Goal: Task Accomplishment & Management: Manage account settings

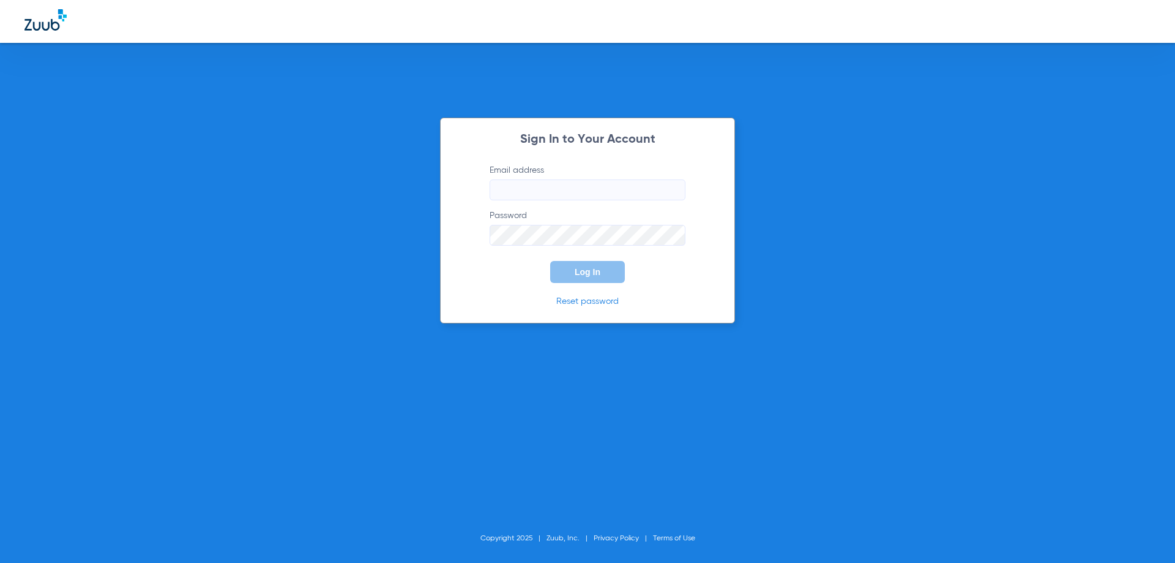
type input "[EMAIL_ADDRESS][DOMAIN_NAME]"
click at [609, 275] on button "Log In" at bounding box center [587, 272] width 75 height 22
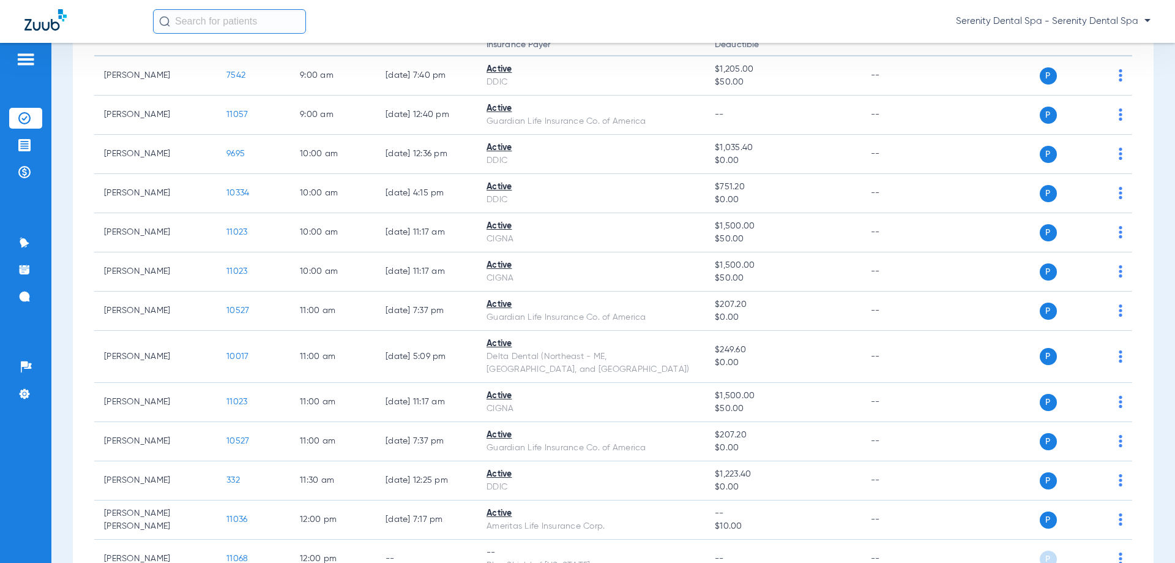
scroll to position [245, 0]
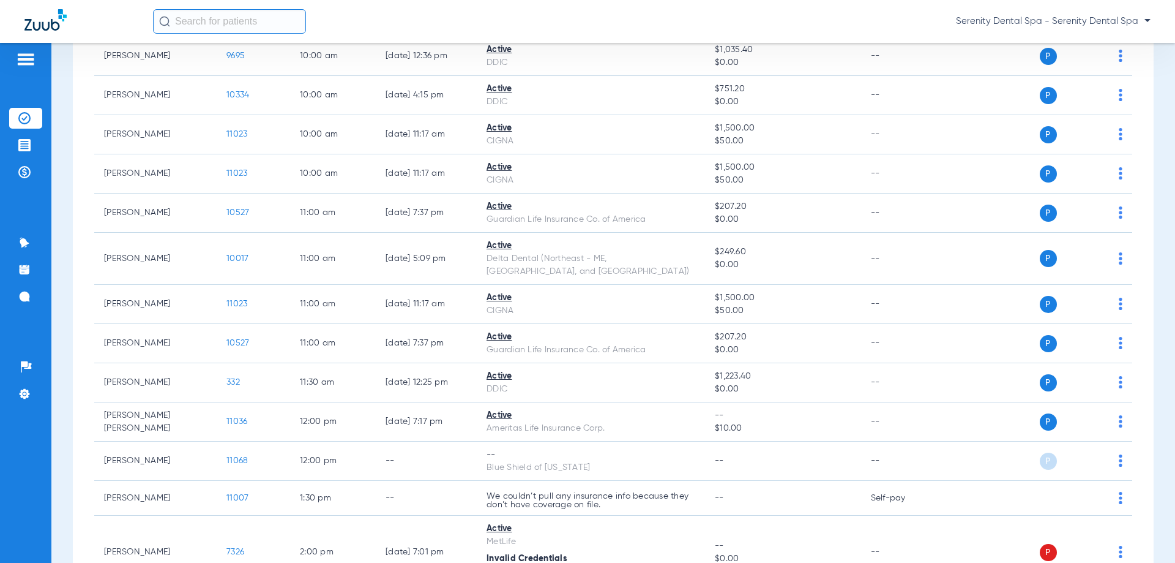
drag, startPoint x: 20, startPoint y: 143, endPoint x: 0, endPoint y: 160, distance: 26.1
click at [20, 144] on img at bounding box center [24, 145] width 12 height 12
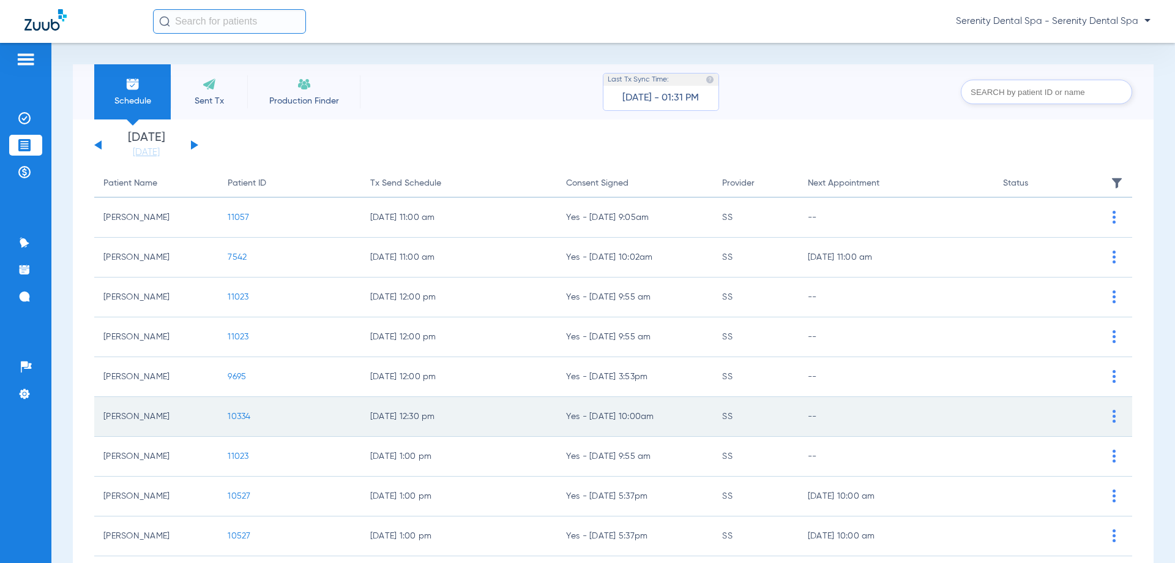
scroll to position [122, 0]
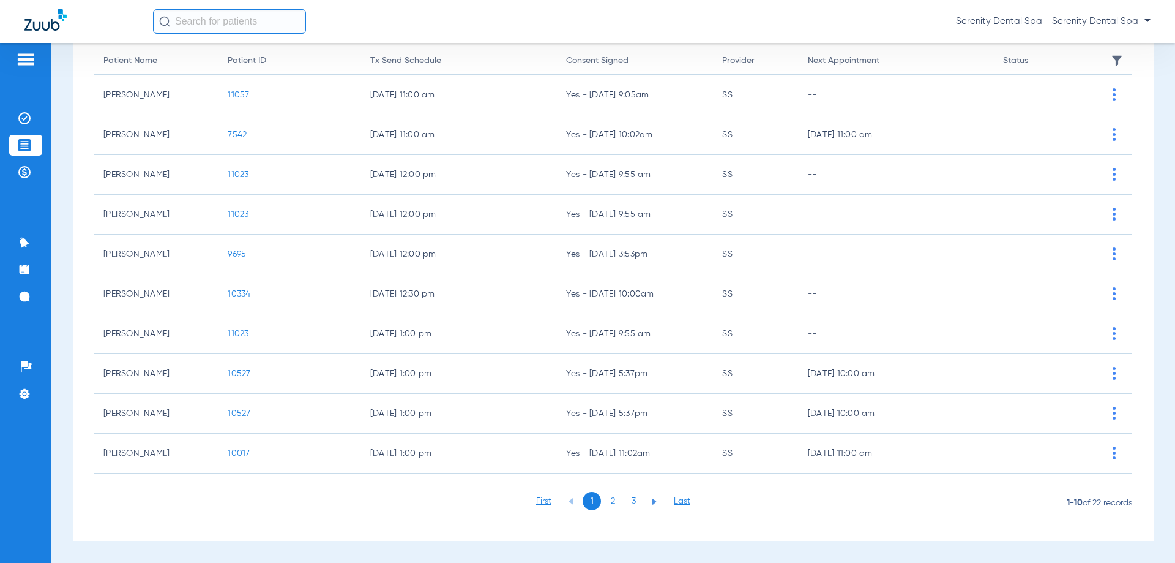
click at [610, 500] on li "2" at bounding box center [613, 501] width 18 height 18
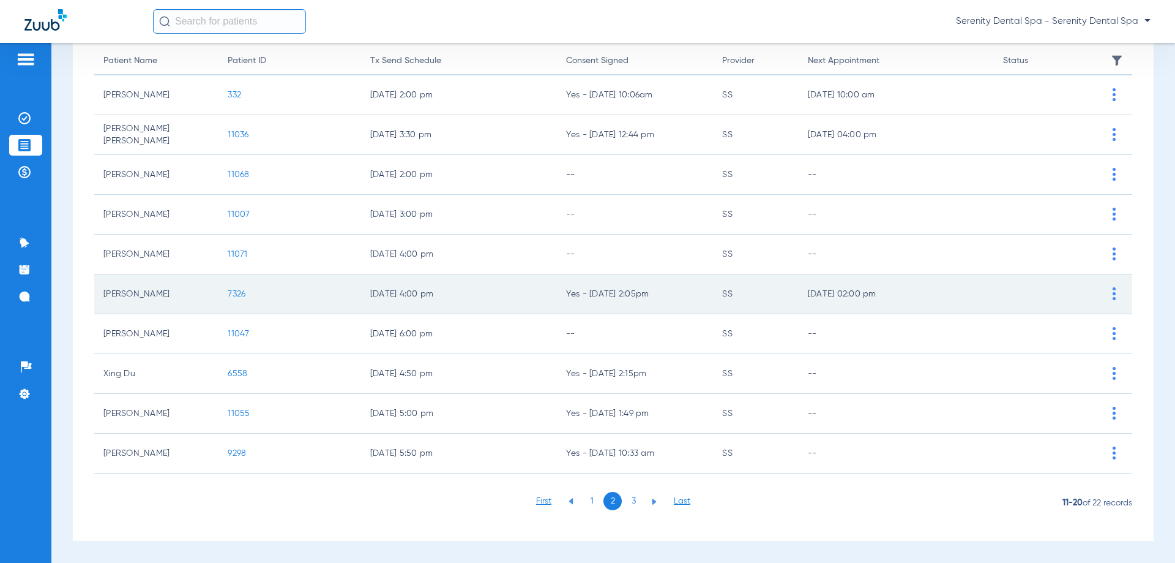
click at [241, 296] on span "7326" at bounding box center [237, 294] width 18 height 9
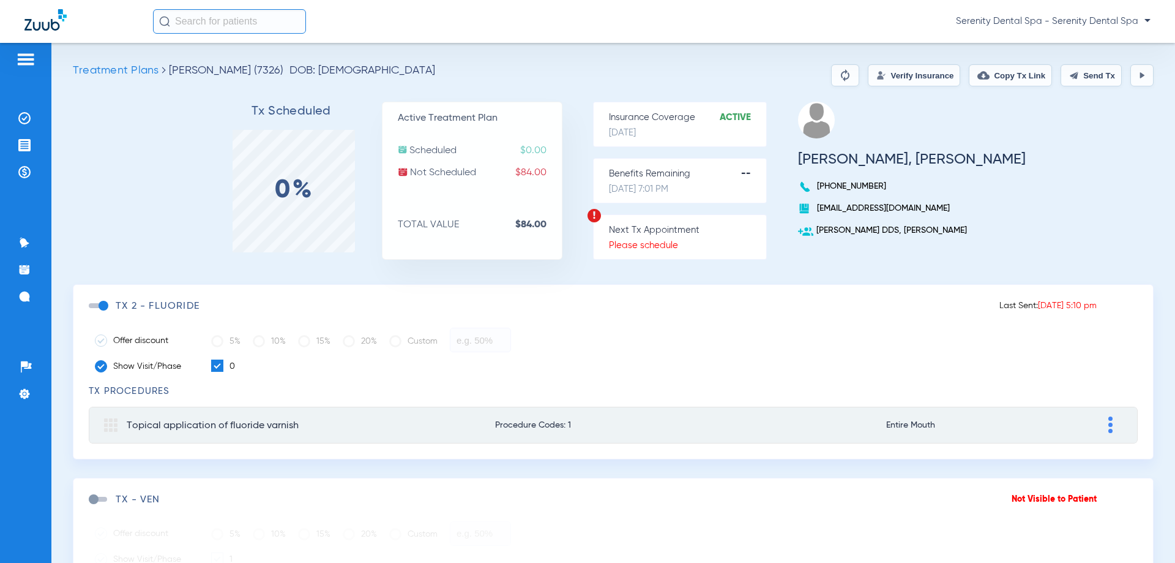
click at [1104, 81] on button "Send Tx" at bounding box center [1091, 75] width 61 height 22
click at [95, 304] on span at bounding box center [98, 305] width 18 height 5
click at [91, 312] on input "checkbox" at bounding box center [91, 312] width 0 height 0
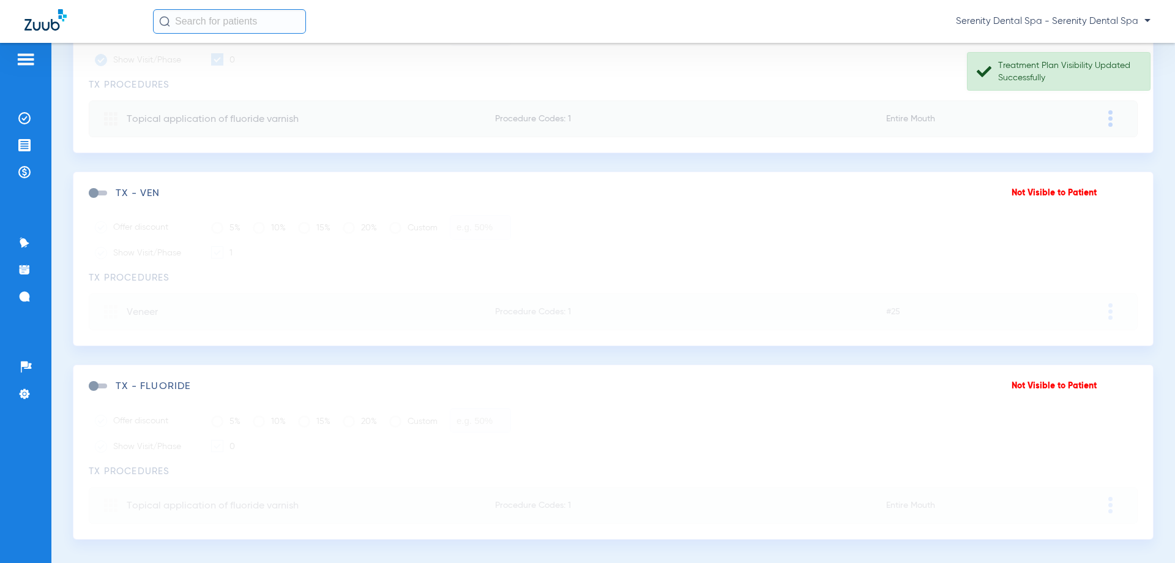
scroll to position [321, 0]
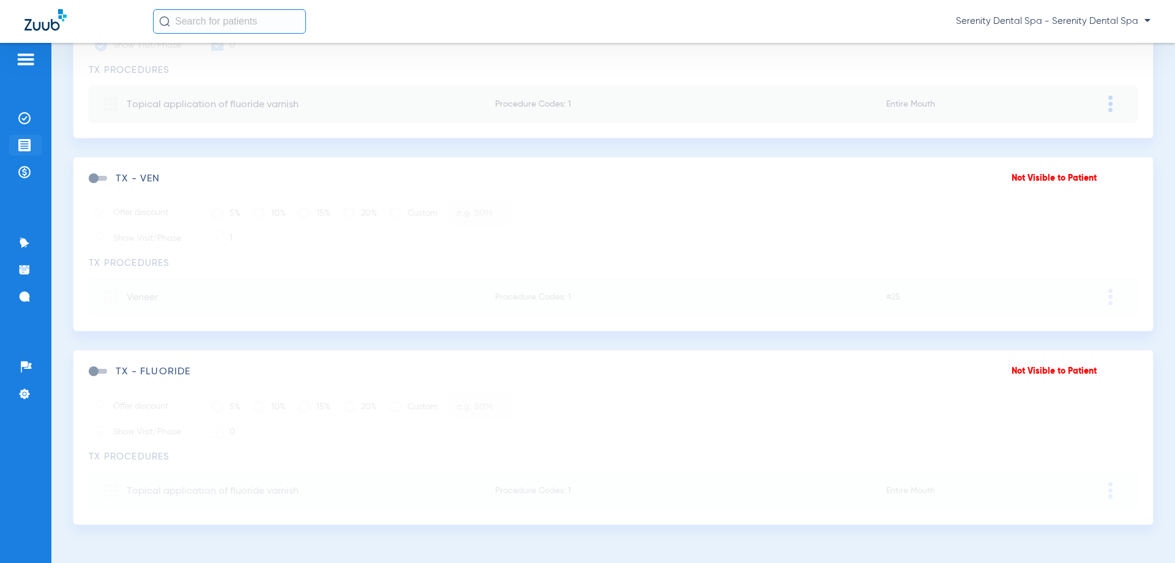
click at [28, 135] on li "Treatment Acceptance" at bounding box center [25, 145] width 33 height 21
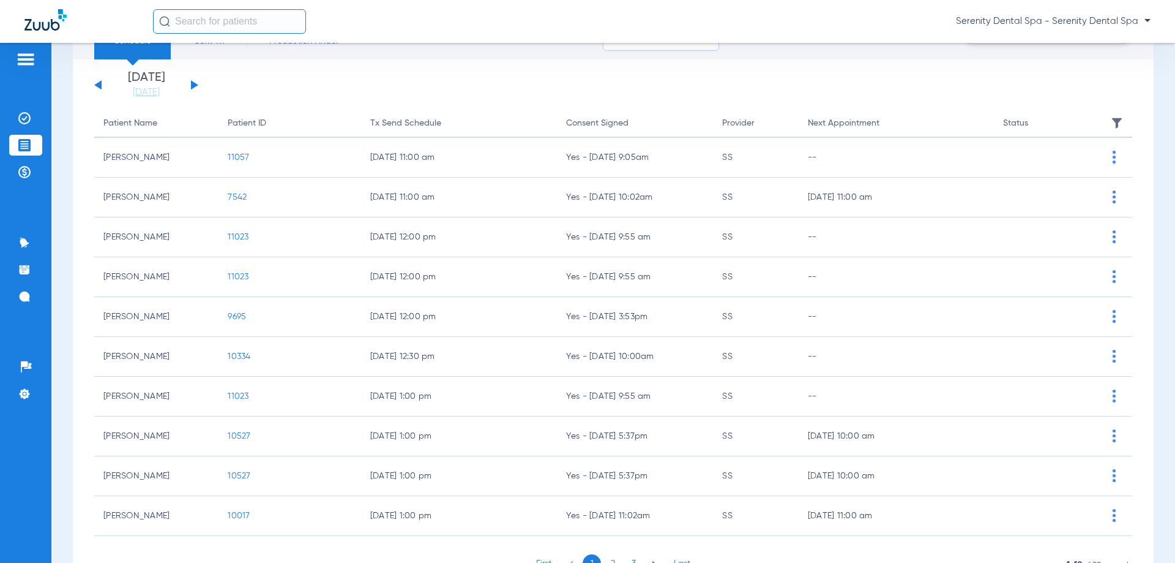
scroll to position [122, 0]
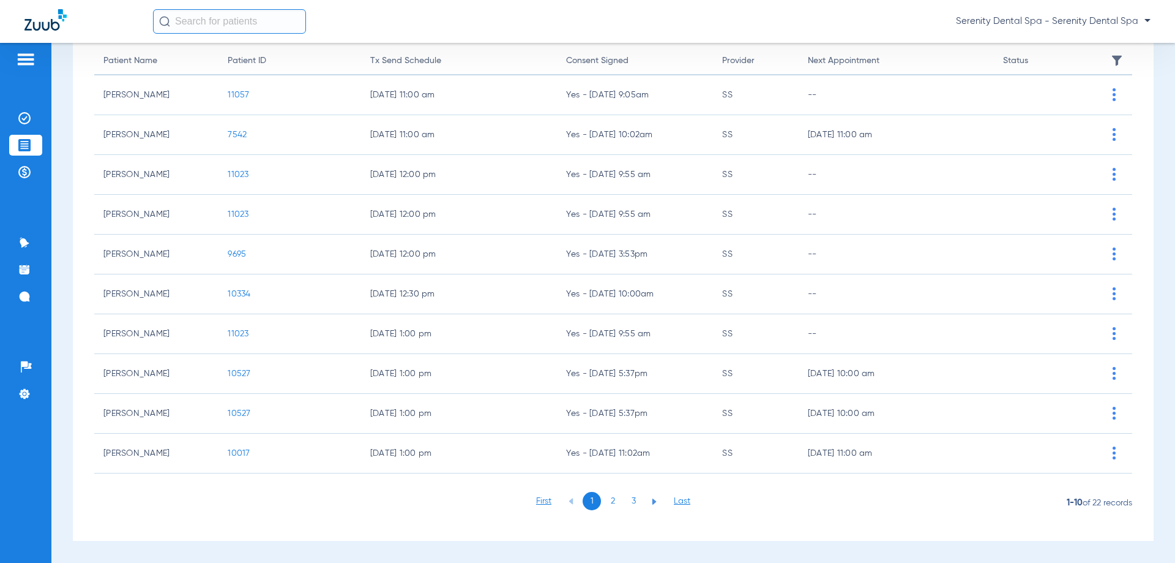
click at [607, 505] on li "2" at bounding box center [613, 501] width 18 height 18
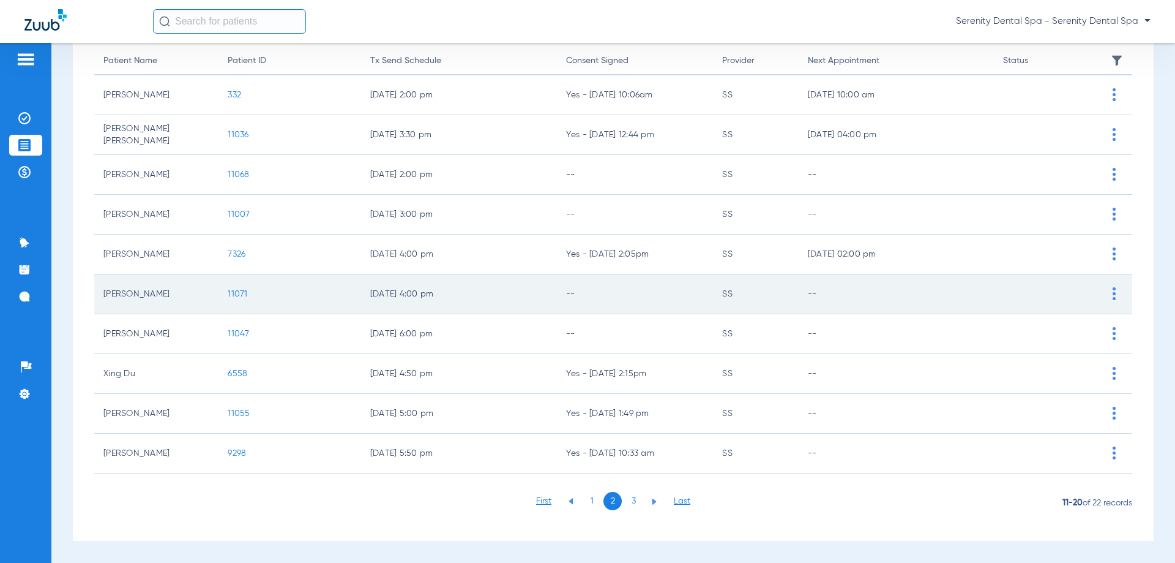
click at [241, 294] on span "11071" at bounding box center [238, 294] width 20 height 9
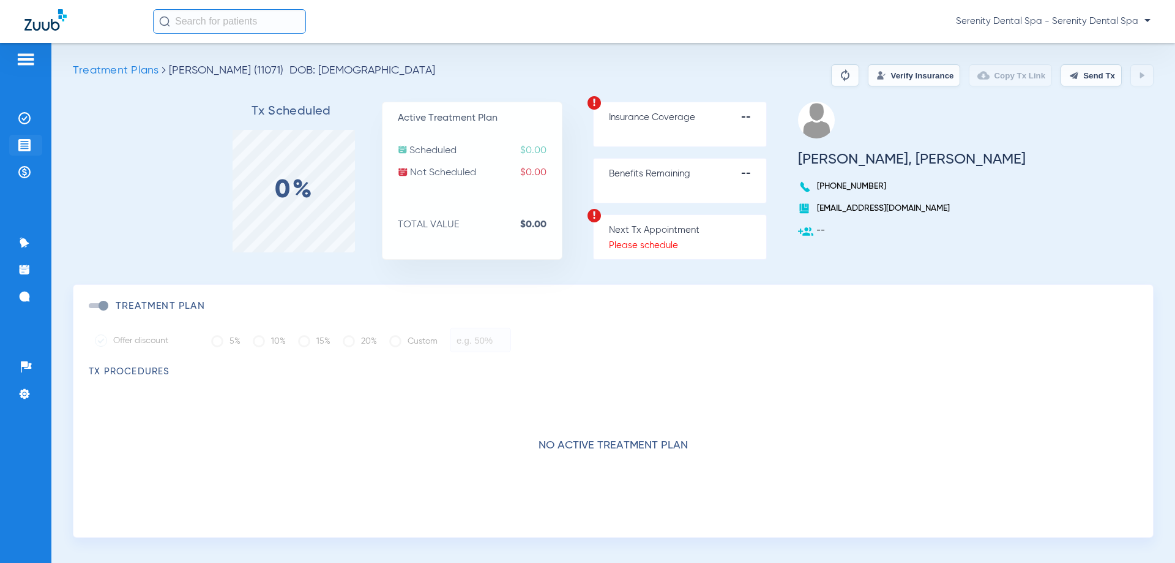
click at [19, 146] on img at bounding box center [24, 145] width 12 height 12
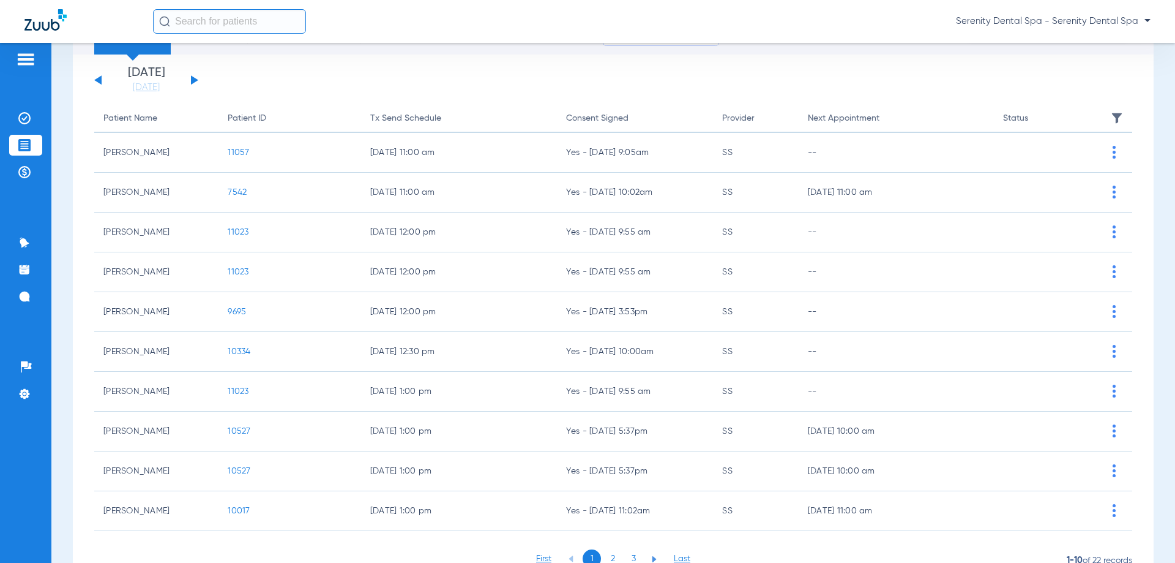
scroll to position [122, 0]
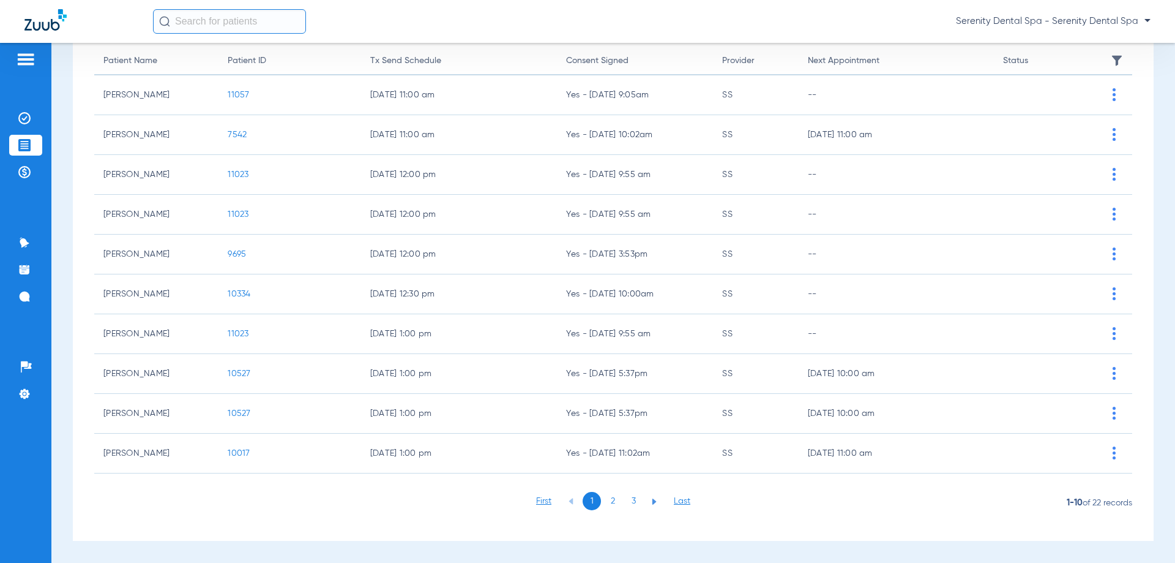
click at [610, 509] on li "2" at bounding box center [613, 501] width 18 height 18
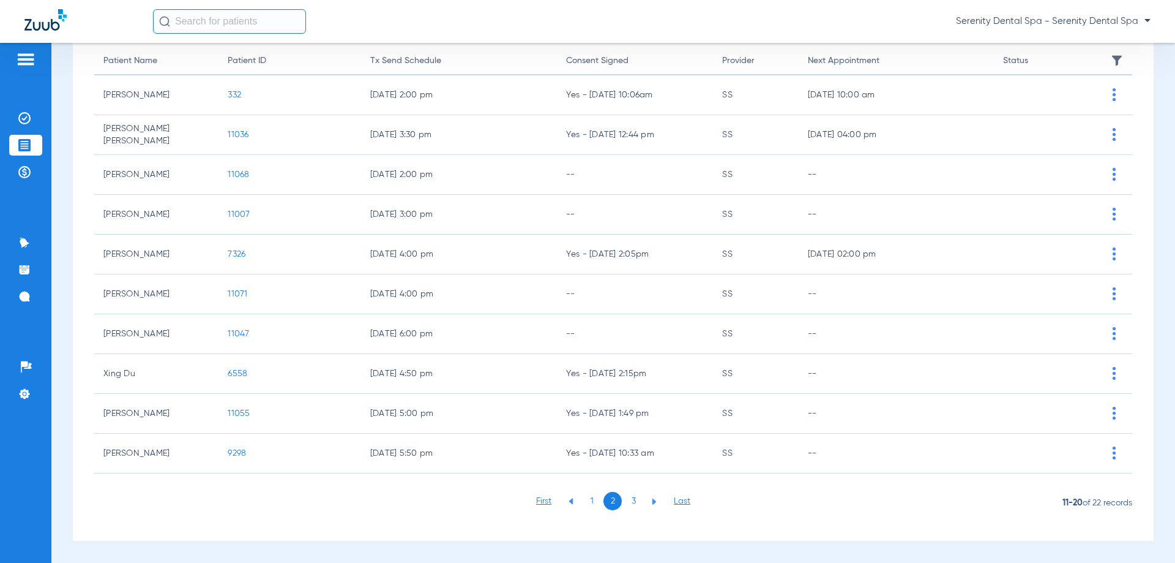
click at [626, 504] on li "3" at bounding box center [633, 501] width 18 height 18
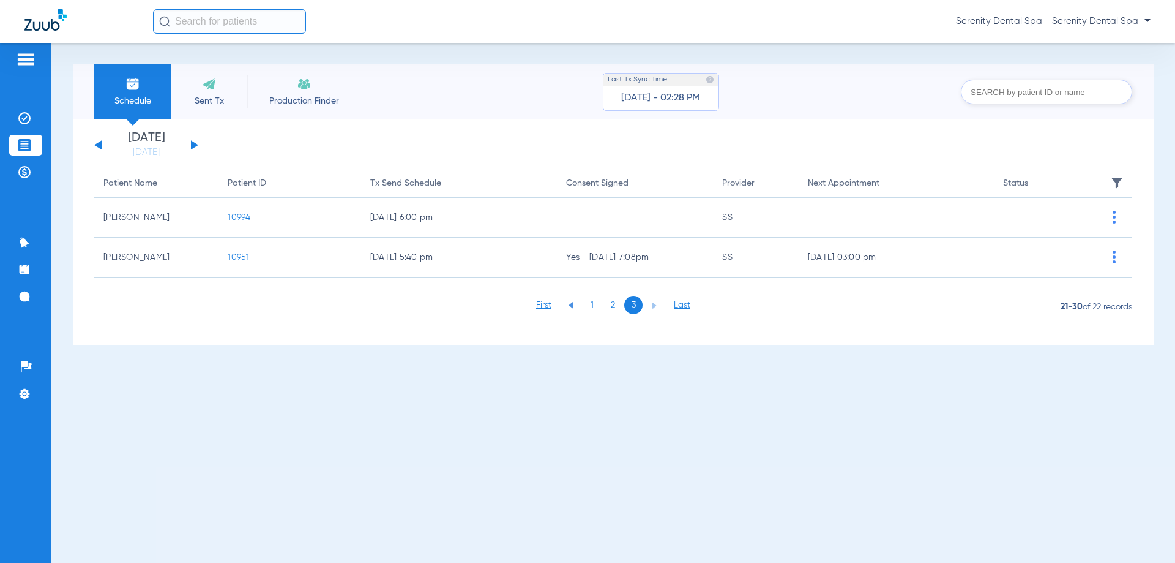
scroll to position [0, 0]
click at [615, 310] on li "2" at bounding box center [613, 305] width 18 height 18
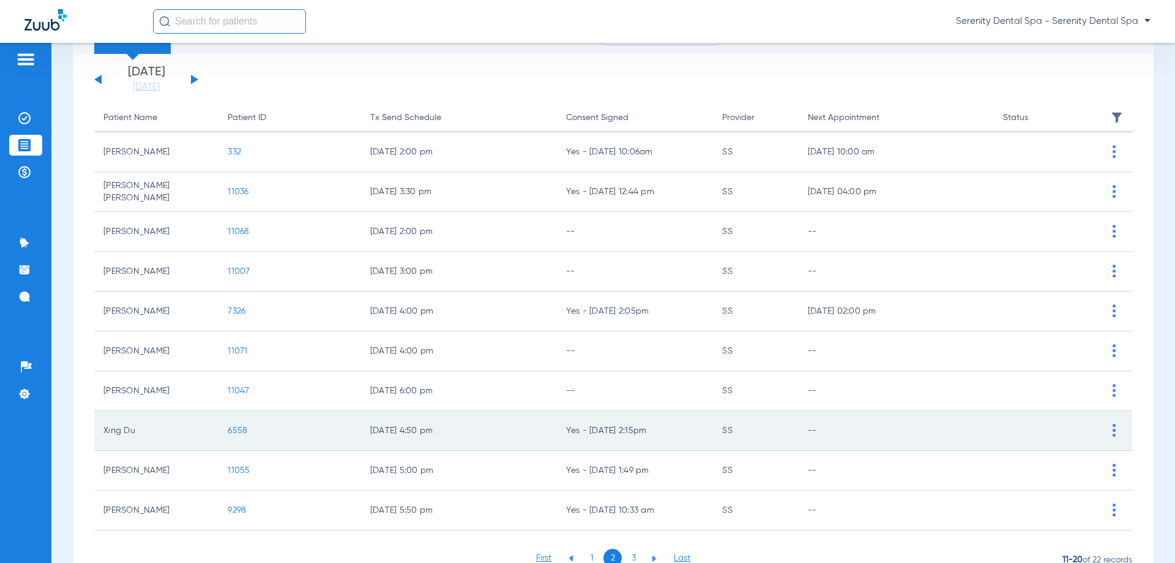
scroll to position [122, 0]
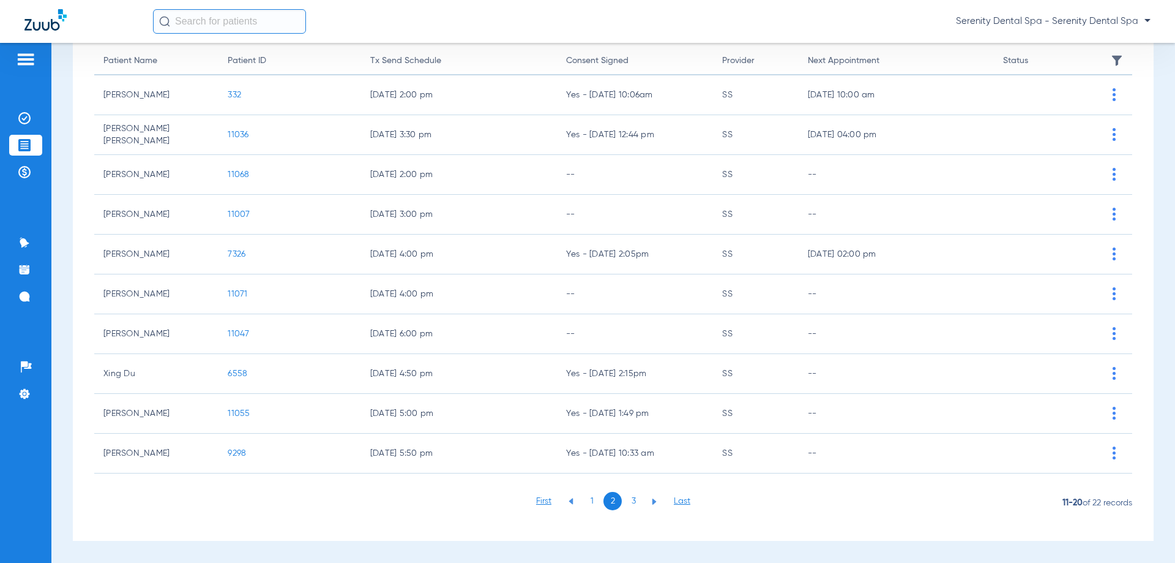
drag, startPoint x: 234, startPoint y: 335, endPoint x: 234, endPoint y: 354, distance: 19.0
click at [234, 336] on span "11047" at bounding box center [238, 333] width 21 height 9
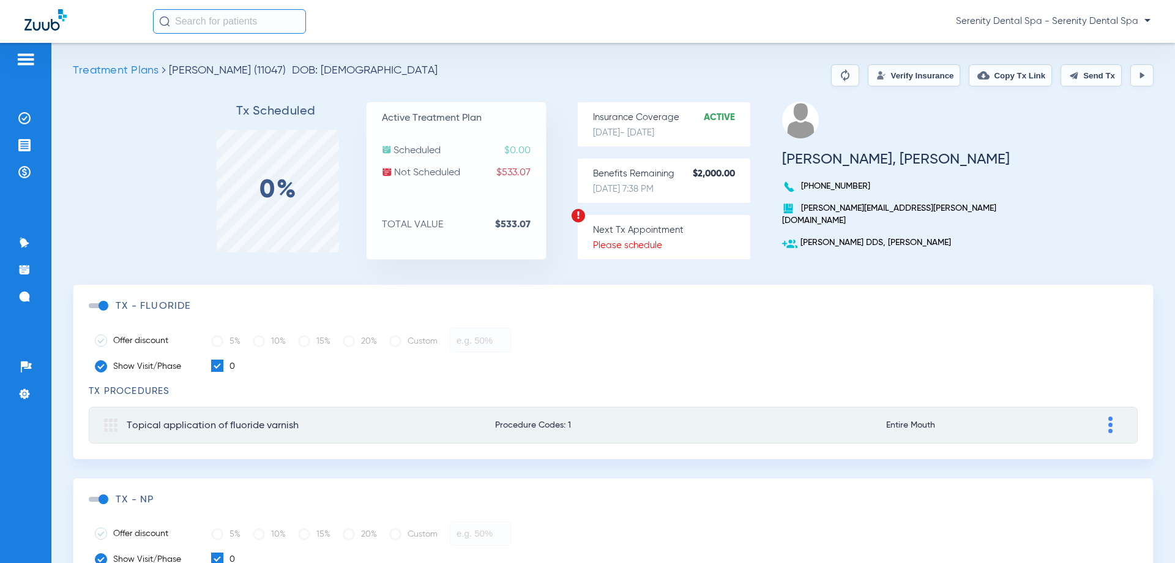
click at [102, 304] on span at bounding box center [98, 305] width 18 height 5
click at [91, 312] on input "checkbox" at bounding box center [91, 312] width 0 height 0
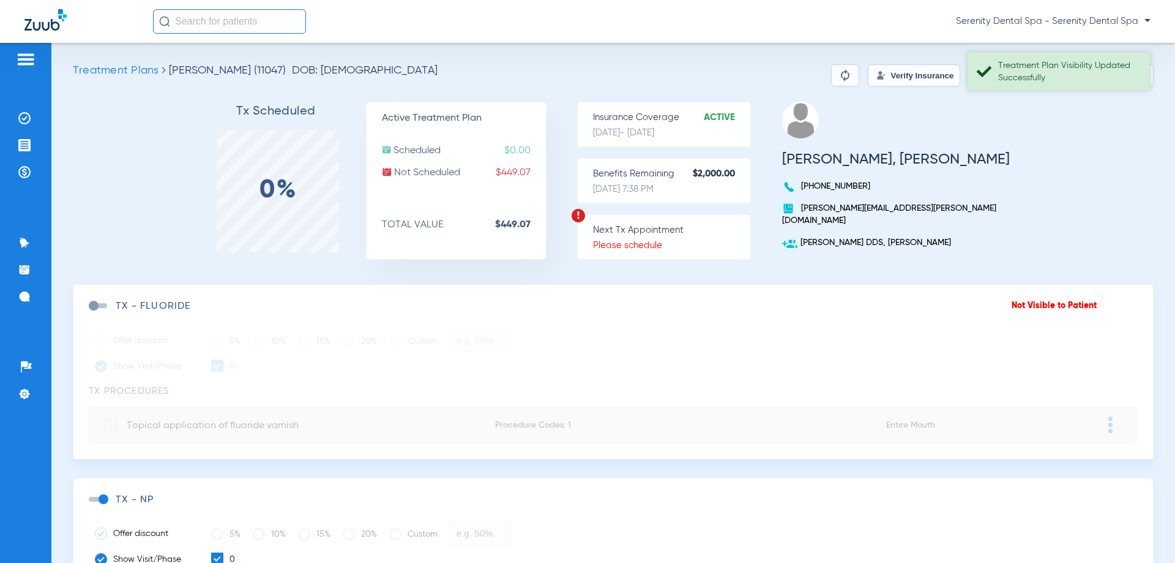
click at [1094, 69] on div "Treatment Plan Visibility Updated Successfully" at bounding box center [1069, 71] width 141 height 24
click at [1088, 75] on button "Send Tx" at bounding box center [1091, 75] width 61 height 22
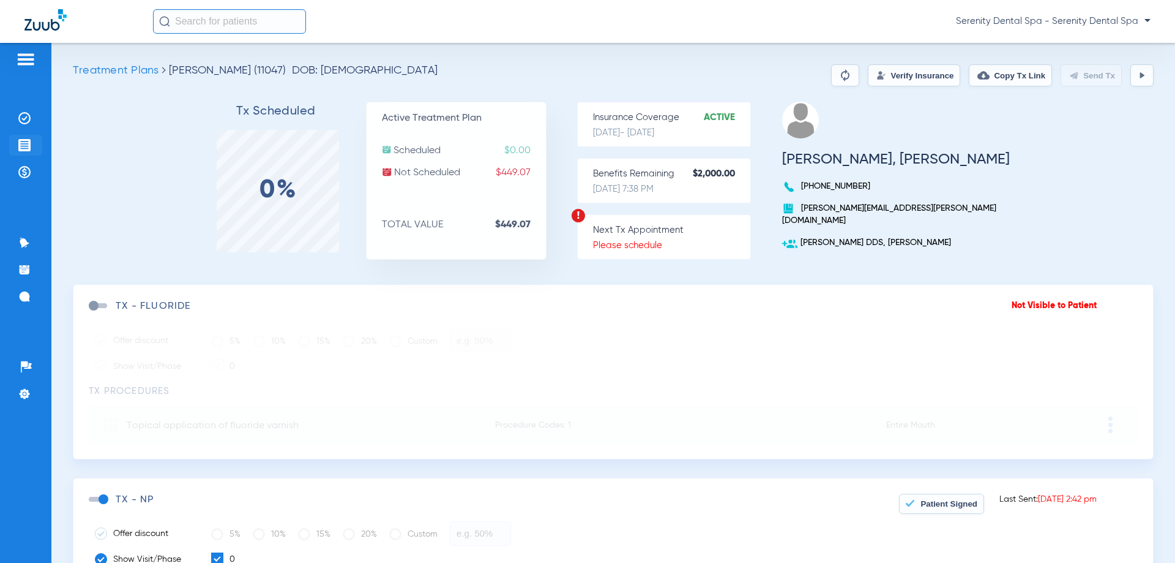
click at [15, 141] on li "Treatment Acceptance" at bounding box center [25, 145] width 33 height 21
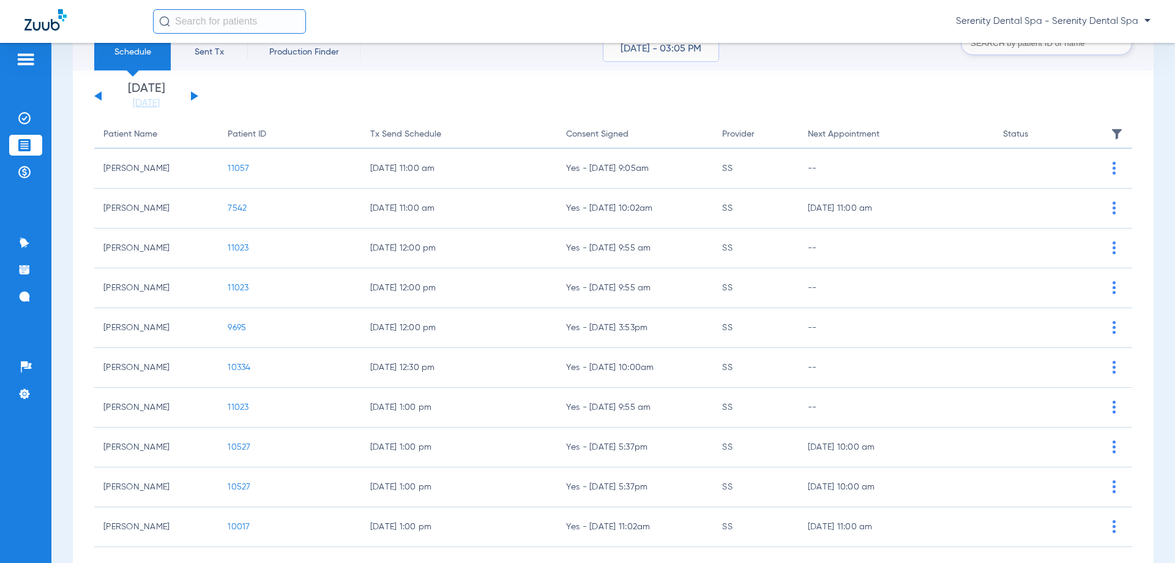
scroll to position [122, 0]
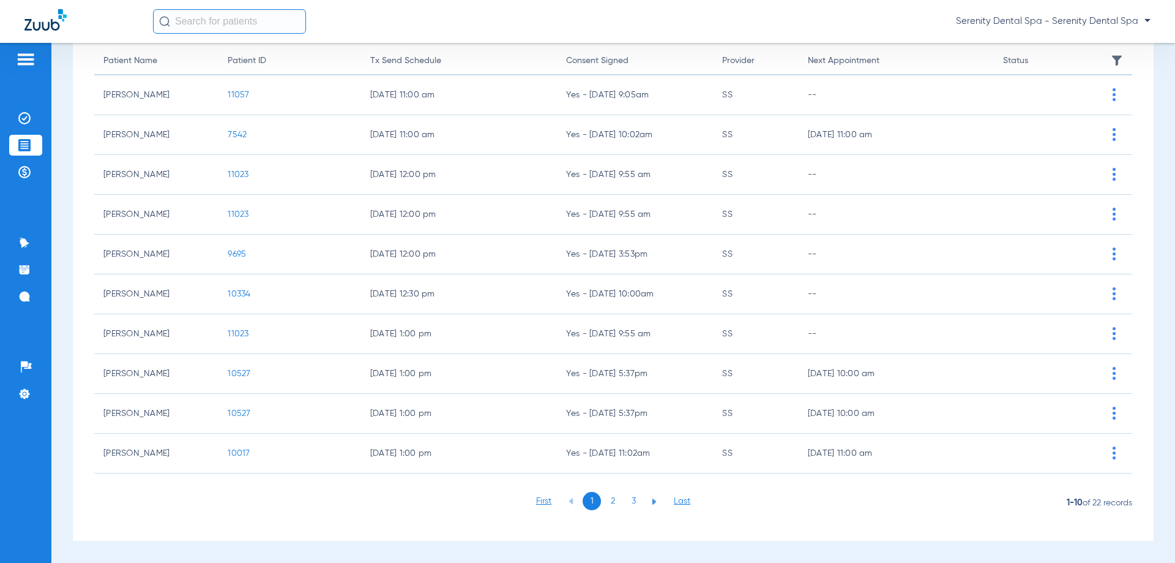
click at [629, 503] on li "3" at bounding box center [633, 501] width 18 height 18
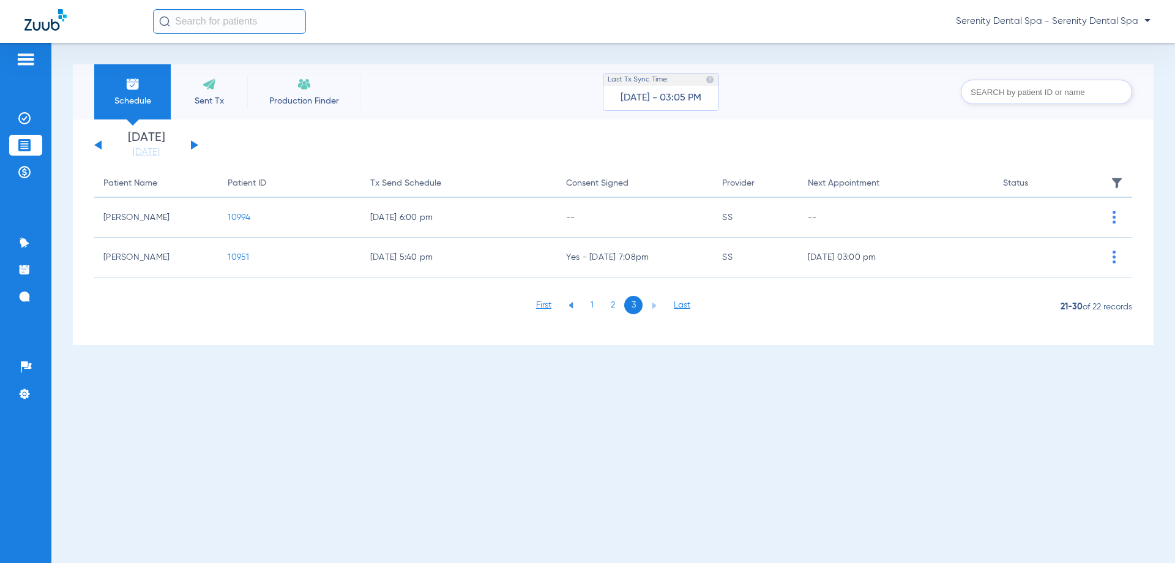
click at [615, 299] on li "2" at bounding box center [613, 305] width 18 height 18
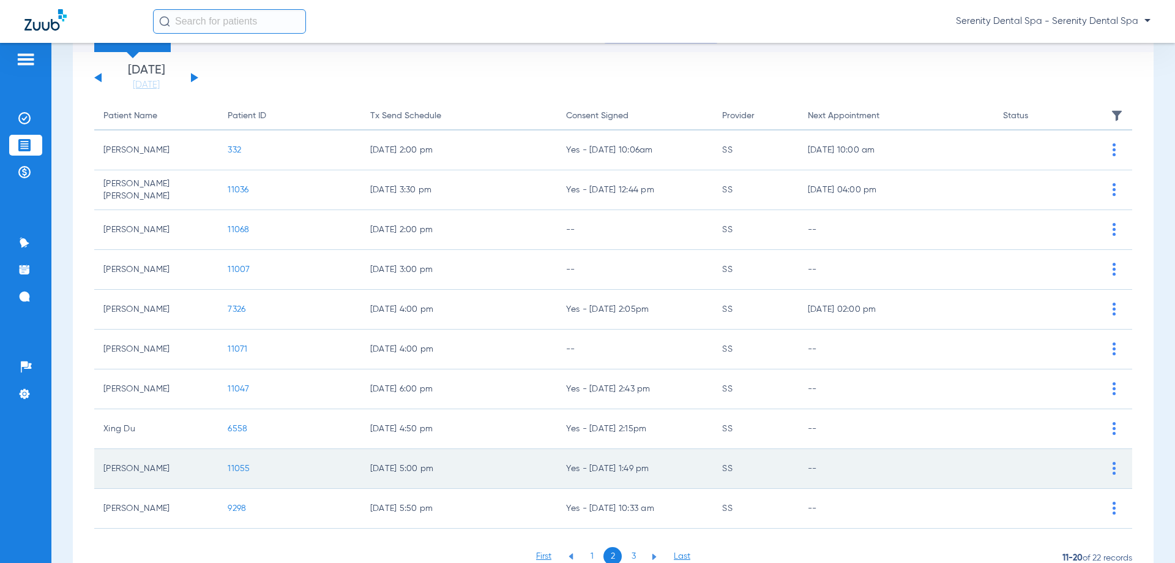
scroll to position [122, 0]
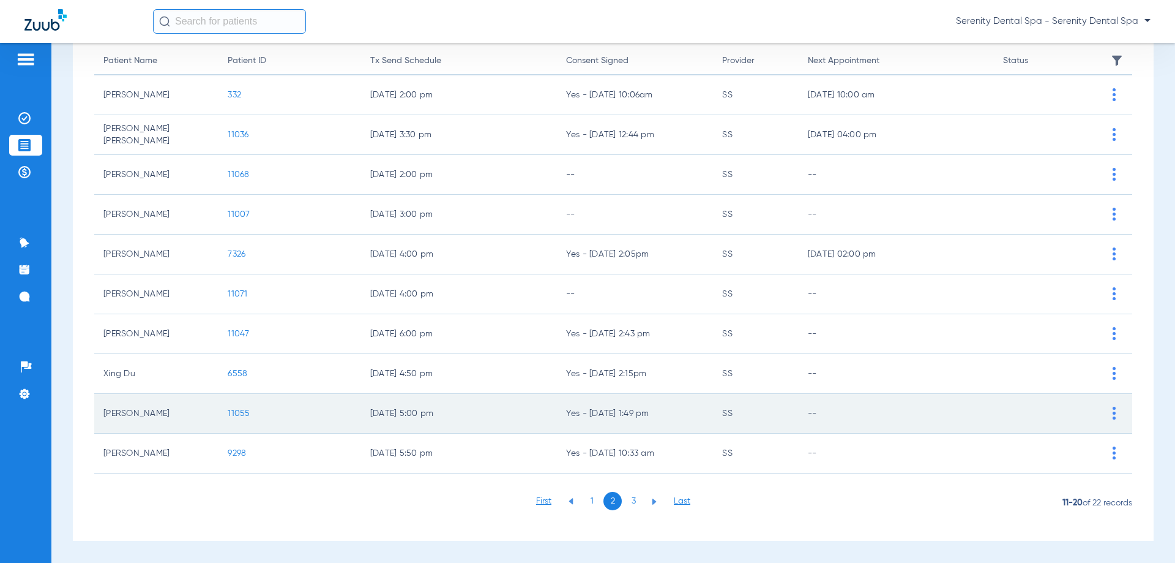
click at [232, 421] on td "11055" at bounding box center [290, 414] width 142 height 40
click at [236, 410] on span "11055" at bounding box center [239, 413] width 22 height 9
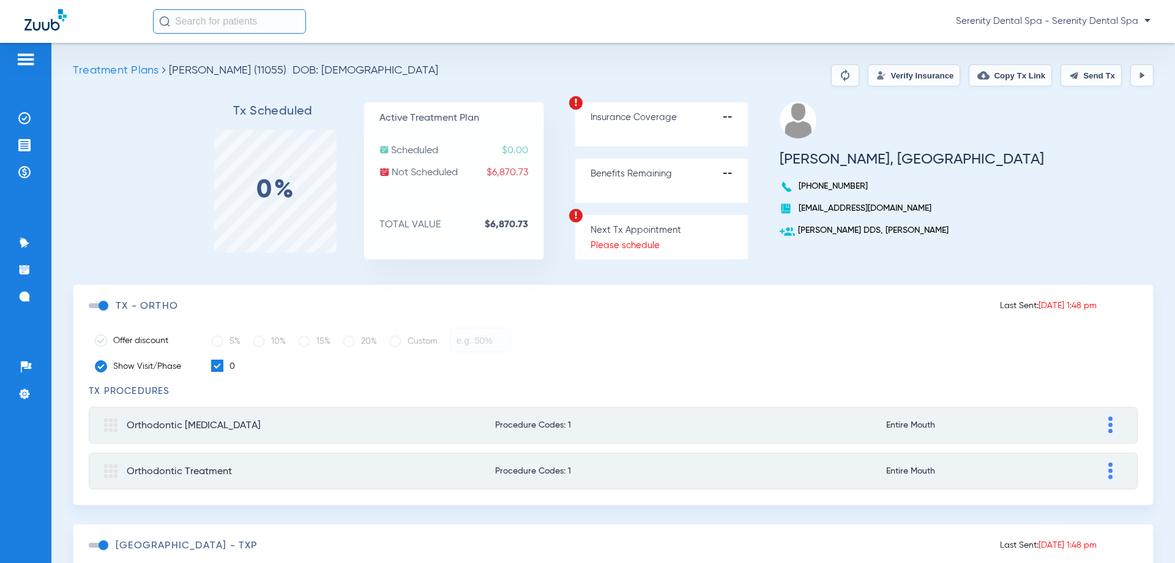
click at [106, 304] on span at bounding box center [98, 305] width 18 height 5
click at [91, 312] on input "checkbox" at bounding box center [91, 312] width 0 height 0
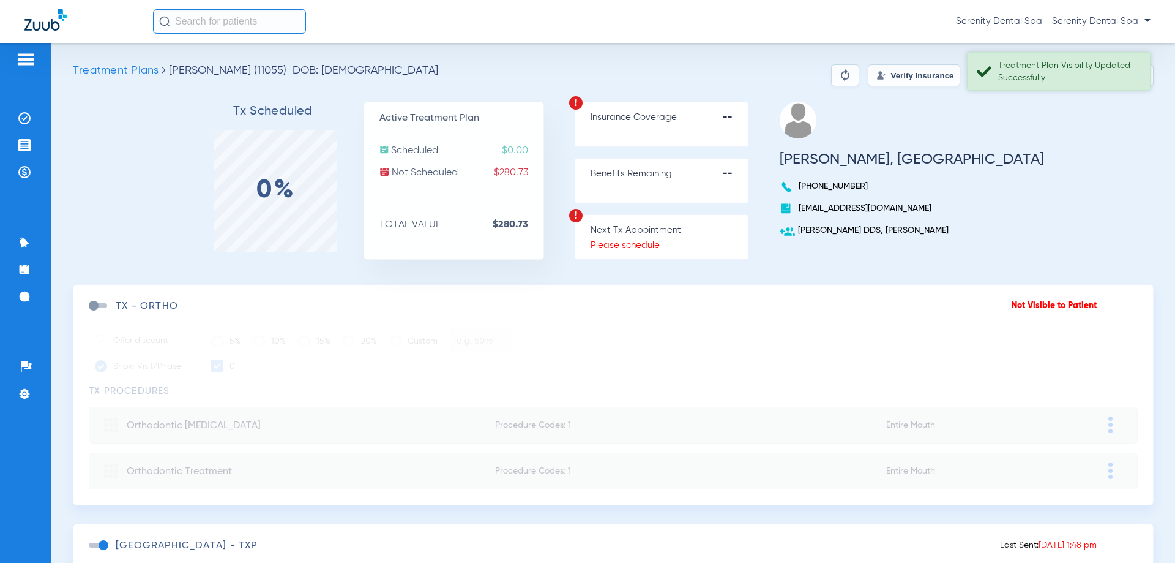
click at [1074, 77] on div "Treatment Plan Visibility Updated Successfully" at bounding box center [1069, 71] width 141 height 24
click at [1137, 71] on img at bounding box center [1142, 75] width 10 height 10
click at [1073, 68] on button "Send Tx" at bounding box center [1091, 75] width 61 height 22
click at [1070, 78] on img at bounding box center [1075, 75] width 10 height 10
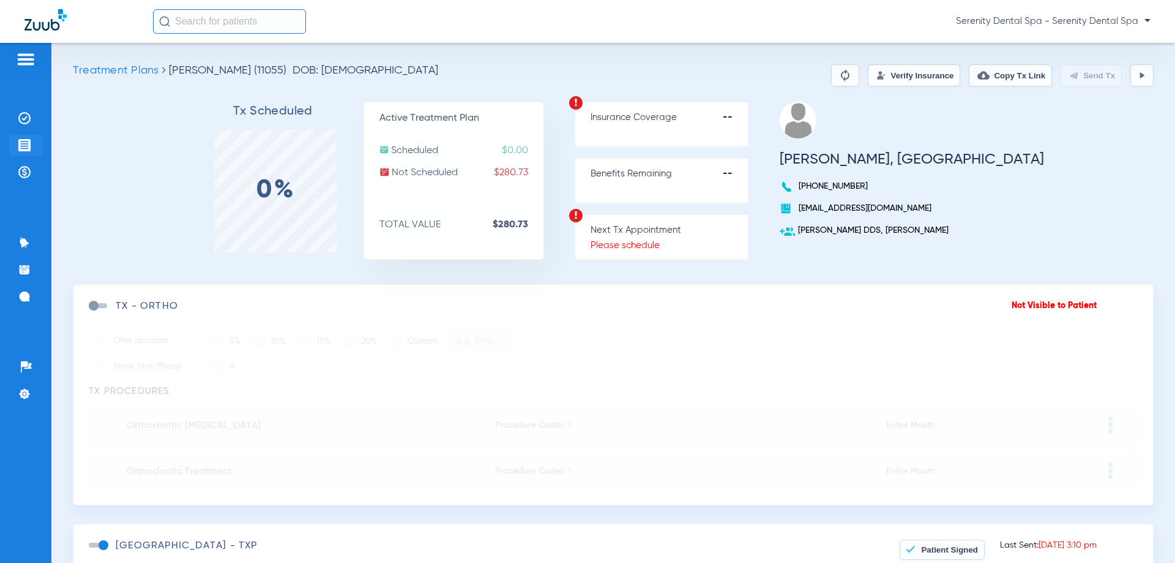
click at [34, 148] on li "Treatment Acceptance" at bounding box center [25, 145] width 33 height 21
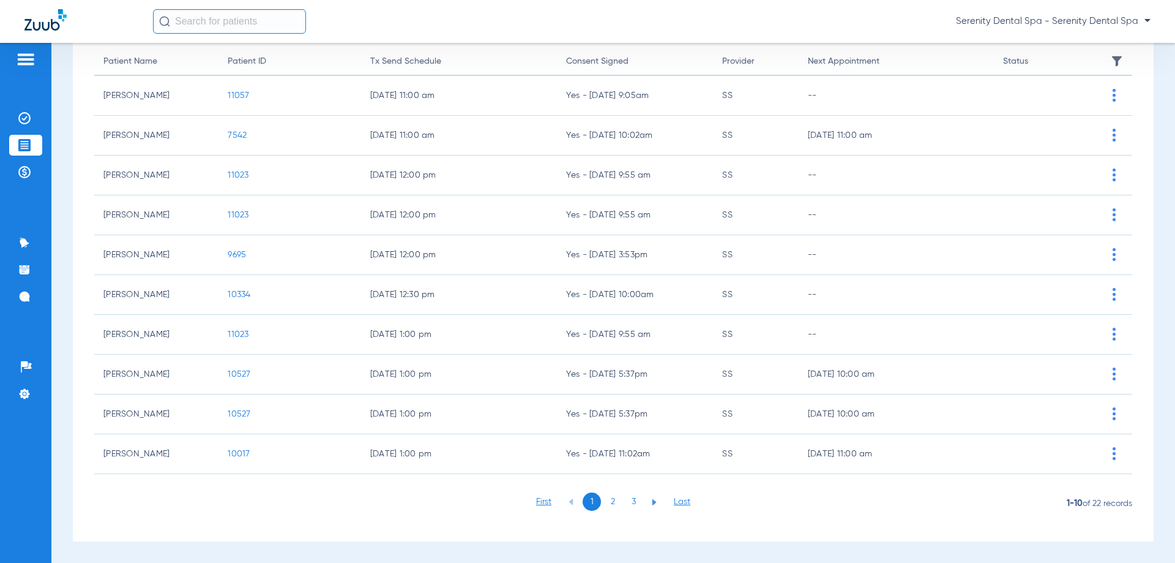
scroll to position [122, 0]
click at [606, 502] on li "2" at bounding box center [613, 501] width 18 height 18
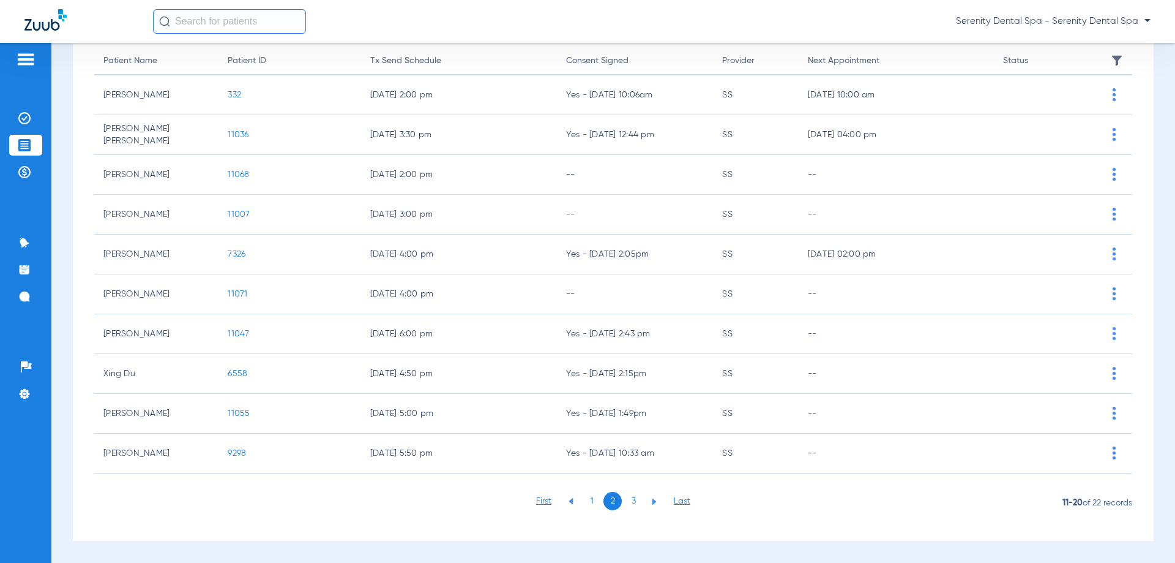
click at [234, 375] on span "6558" at bounding box center [238, 373] width 20 height 9
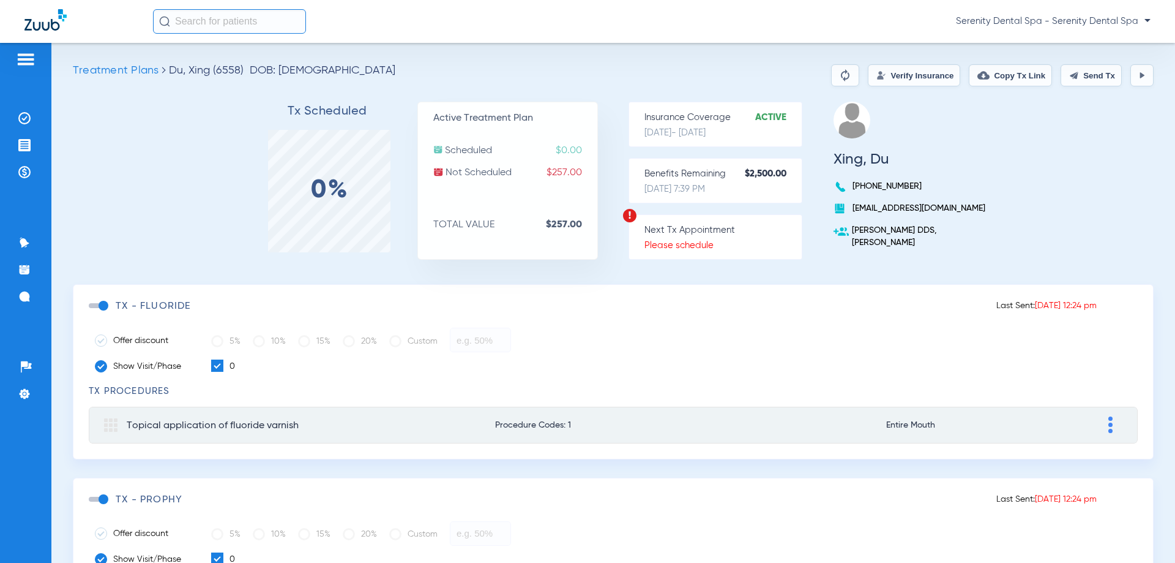
click at [102, 304] on span at bounding box center [98, 305] width 18 height 5
click at [91, 312] on input "checkbox" at bounding box center [91, 312] width 0 height 0
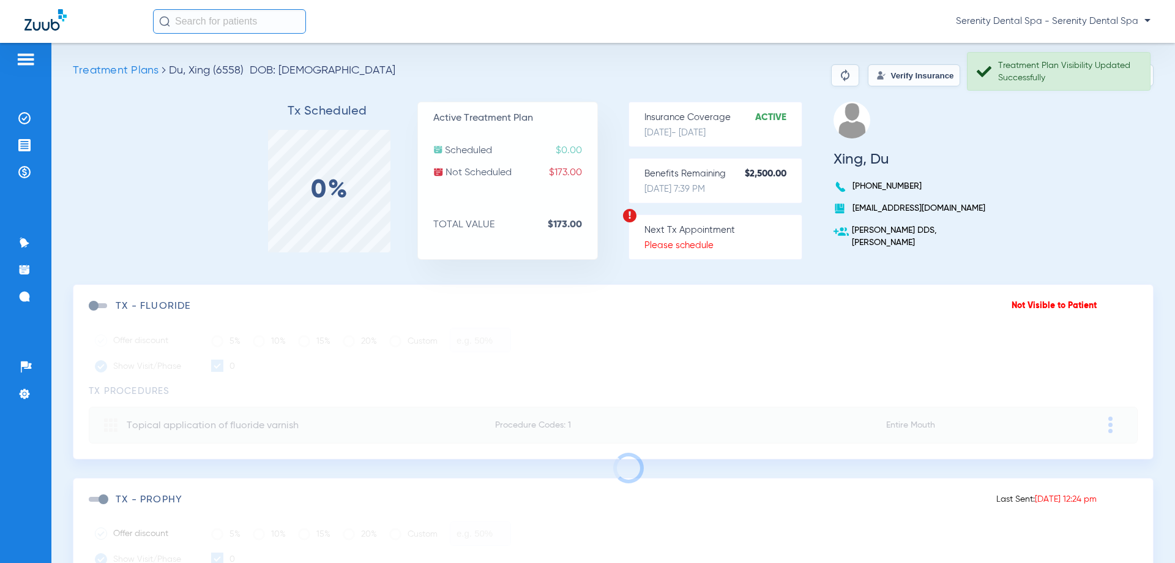
click at [1074, 75] on div "Treatment Plan Visibility Updated Successfully" at bounding box center [1069, 71] width 141 height 24
click at [1074, 75] on button "Send Tx" at bounding box center [1091, 75] width 61 height 22
drag, startPoint x: 1066, startPoint y: 81, endPoint x: 1074, endPoint y: 75, distance: 9.6
click at [1074, 75] on button "Send Tx" at bounding box center [1091, 75] width 61 height 22
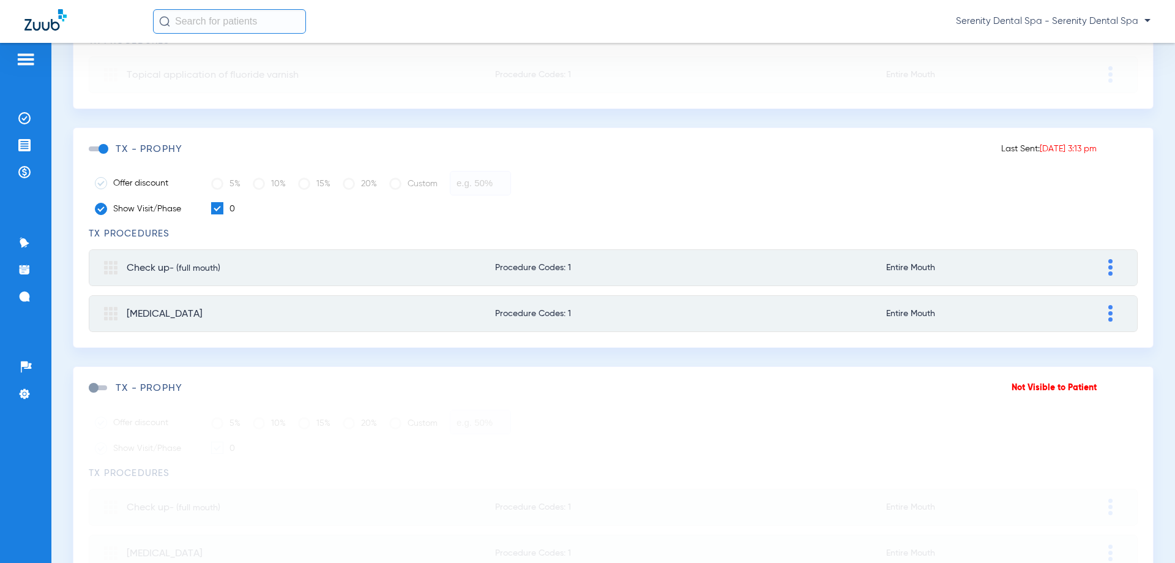
scroll to position [367, 0]
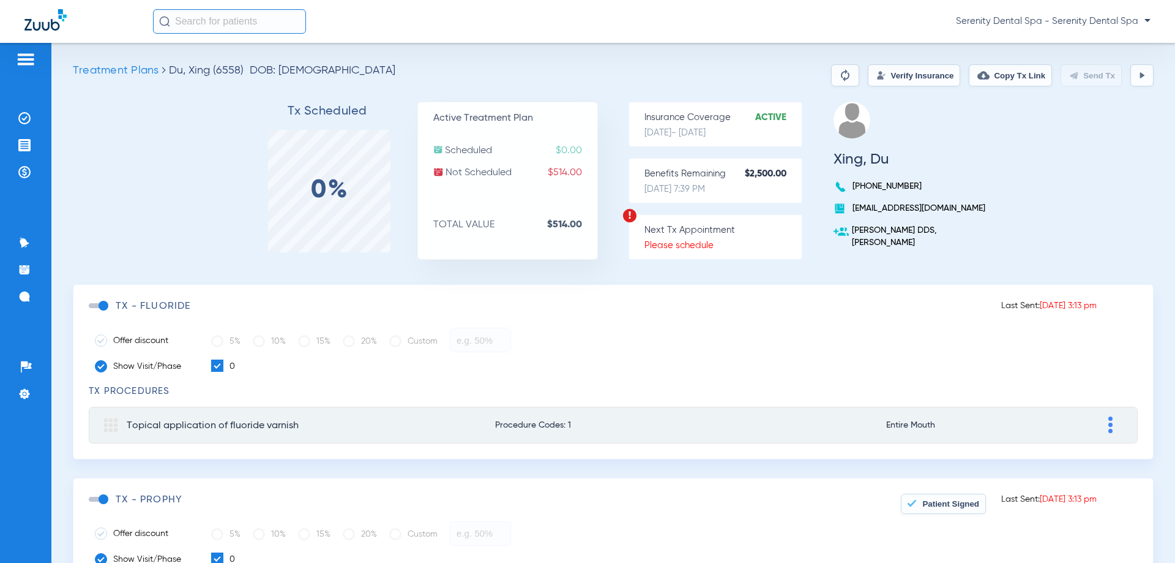
click at [100, 305] on span at bounding box center [98, 305] width 18 height 5
click at [91, 312] on input "checkbox" at bounding box center [91, 312] width 0 height 0
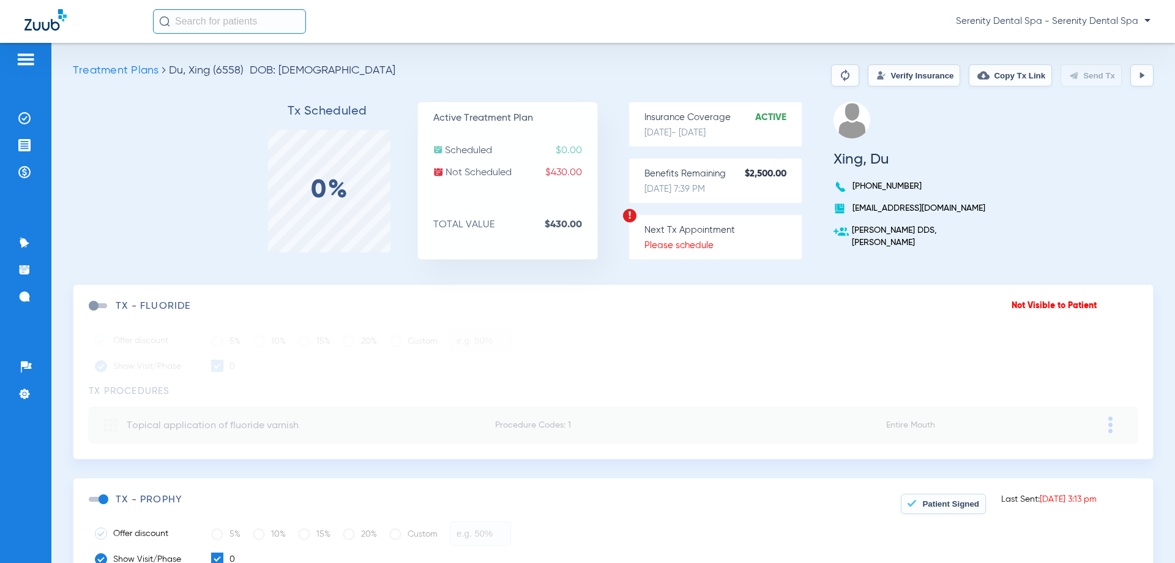
click at [902, 66] on button "Verify Insurance" at bounding box center [914, 75] width 92 height 22
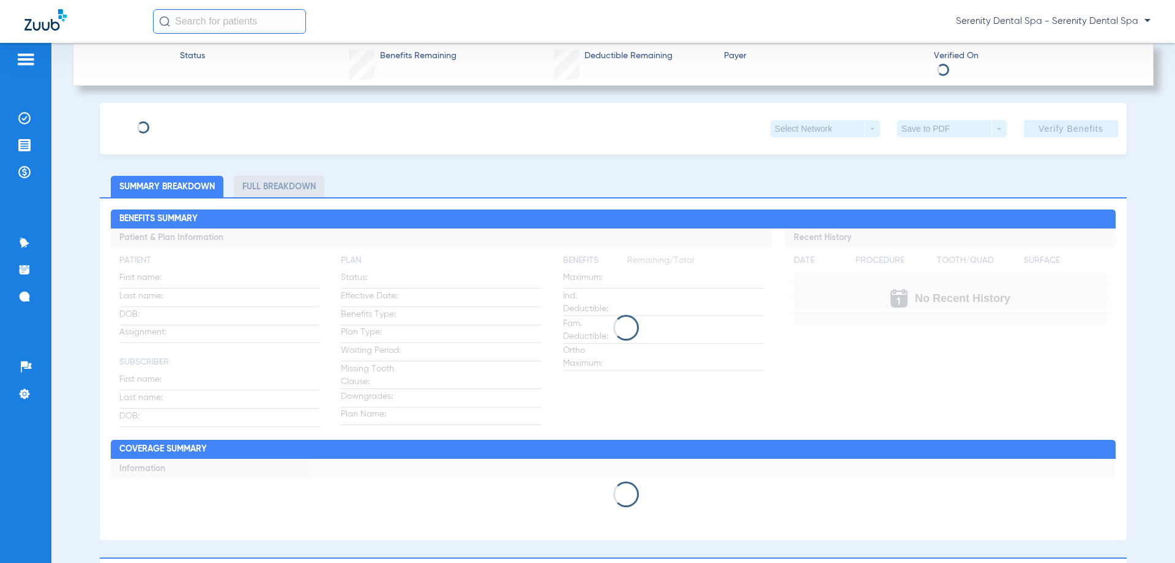
type input "Xing"
type input "Du"
type input "01/02/1991"
type input "119766244101"
type input "1884201002"
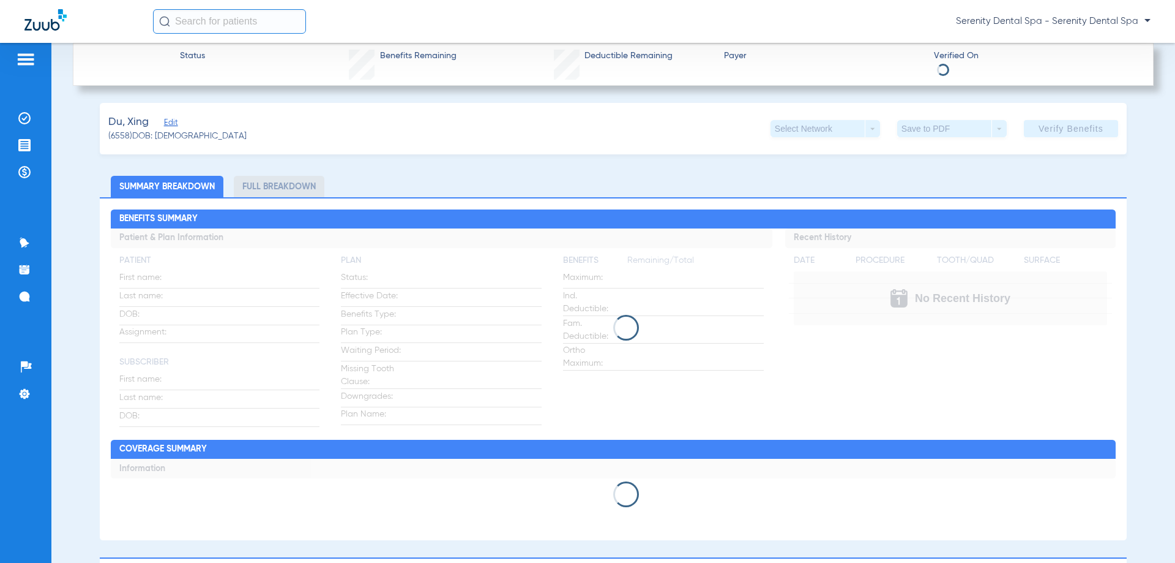
click at [173, 125] on span "Edit" at bounding box center [169, 124] width 11 height 12
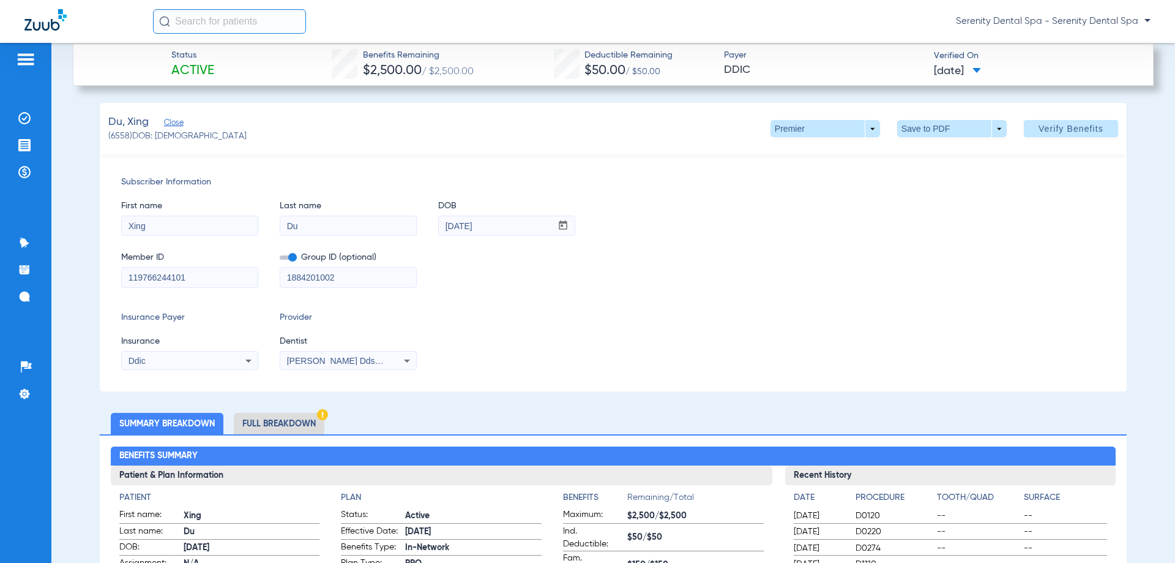
click at [227, 359] on div "Ddic" at bounding box center [178, 360] width 99 height 9
type input "lib"
click at [23, 151] on div at bounding box center [587, 281] width 1175 height 563
click at [25, 140] on img at bounding box center [24, 145] width 12 height 12
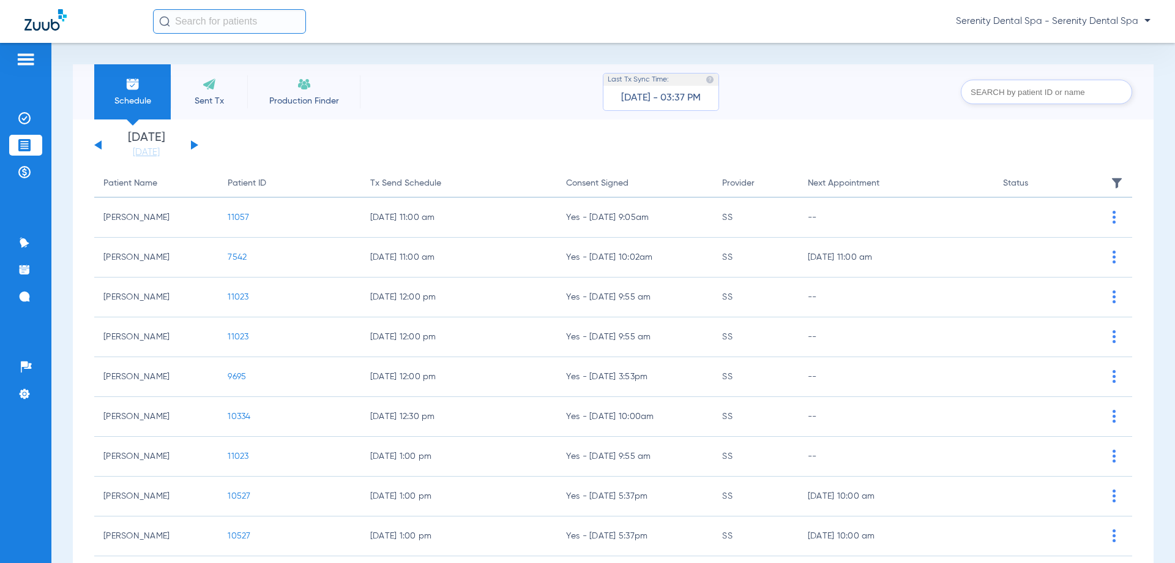
paste input "Reemsnyder"
type input "Reemsnyder"
drag, startPoint x: 234, startPoint y: 21, endPoint x: 107, endPoint y: 36, distance: 128.1
click at [107, 36] on div "Reemsnyder No search results Serenity Dental Spa - Serenity Dental Spa" at bounding box center [587, 21] width 1175 height 43
click at [1006, 102] on input "text" at bounding box center [1046, 92] width 171 height 24
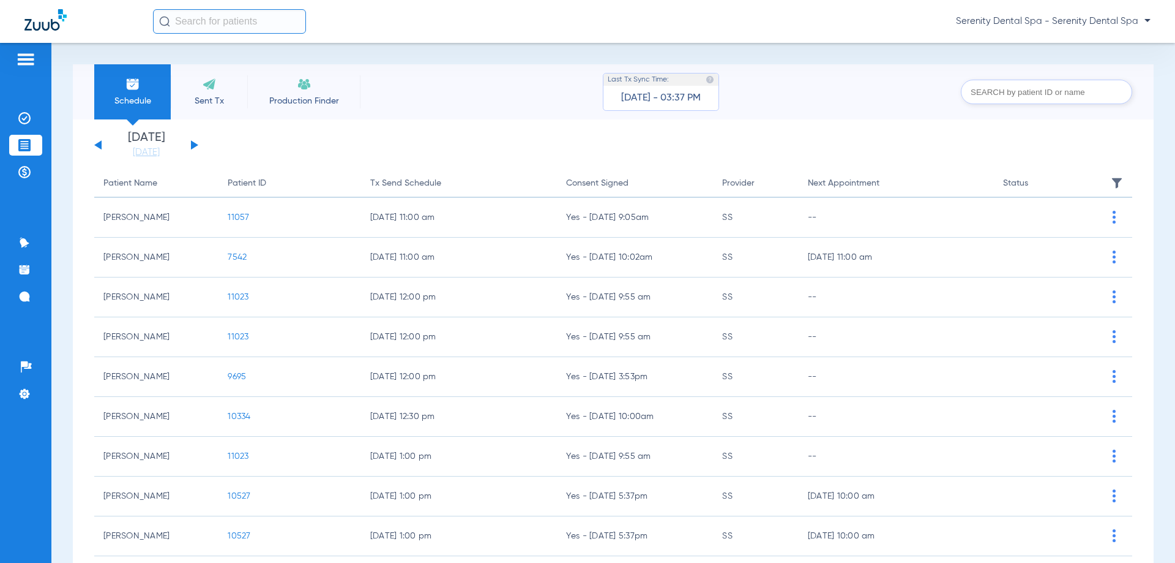
click at [218, 102] on span "Sent Tx" at bounding box center [209, 101] width 58 height 12
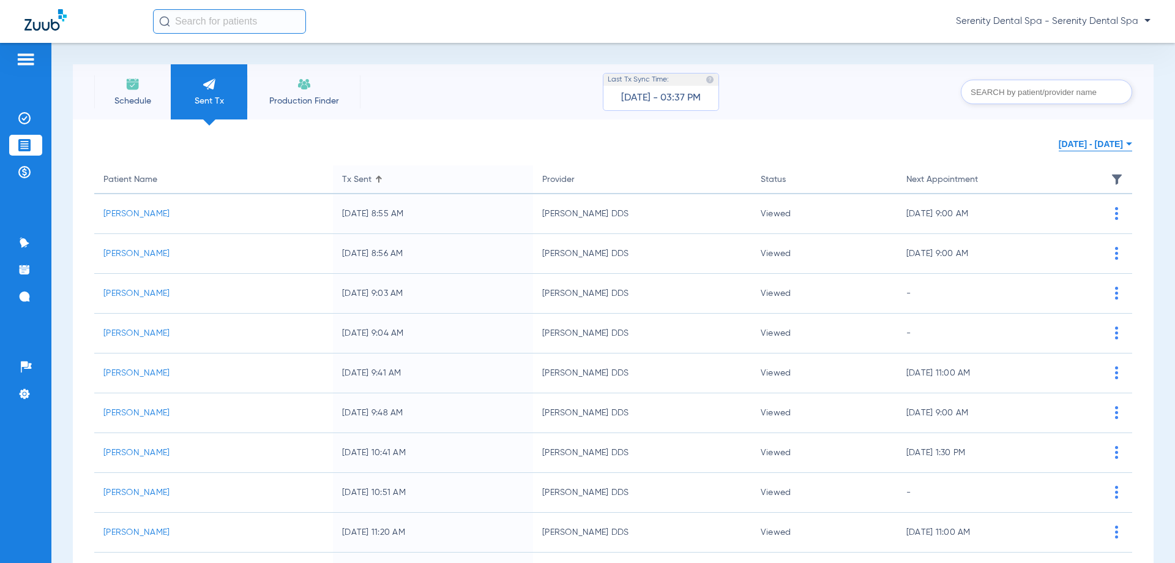
click at [20, 144] on img at bounding box center [24, 145] width 12 height 12
click at [130, 100] on span "Schedule" at bounding box center [132, 101] width 58 height 12
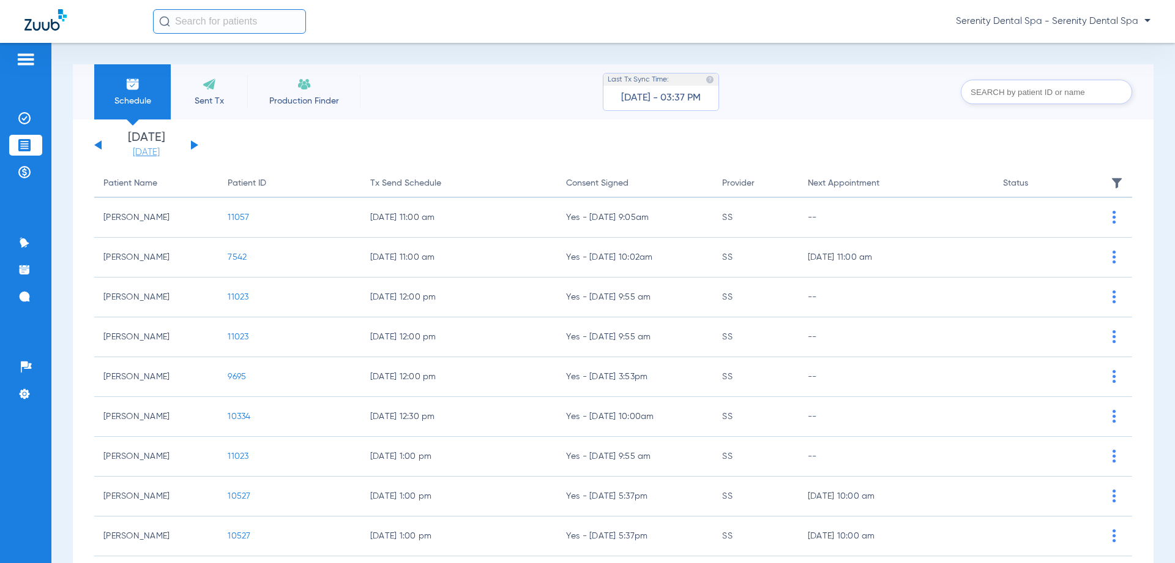
click at [157, 153] on link "[DATE]" at bounding box center [146, 152] width 73 height 12
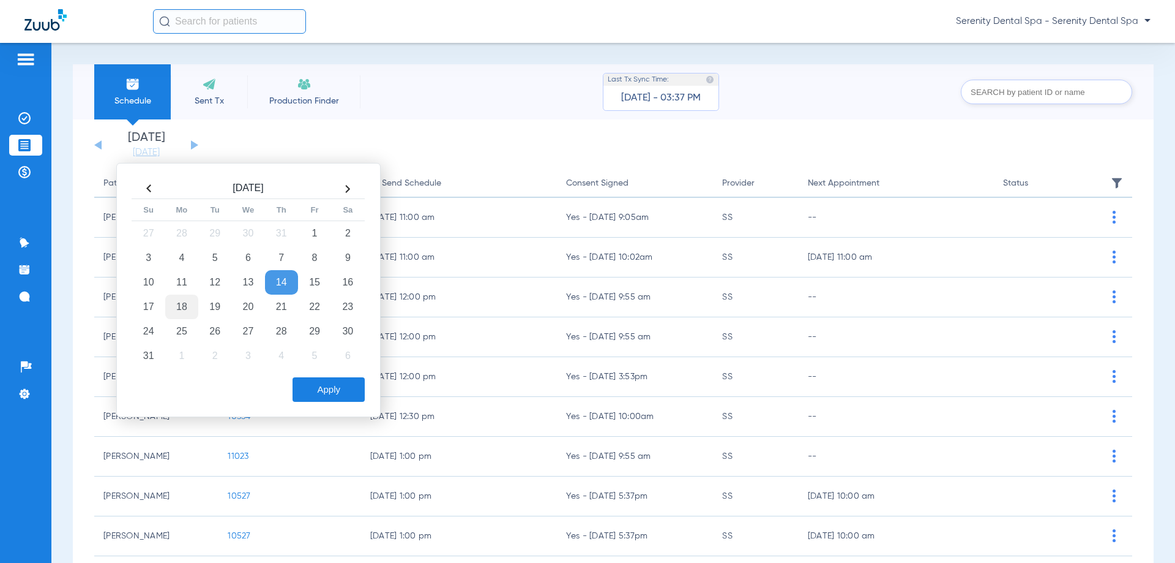
click at [181, 305] on td "18" at bounding box center [181, 306] width 33 height 24
click at [317, 386] on button "Apply" at bounding box center [329, 389] width 72 height 24
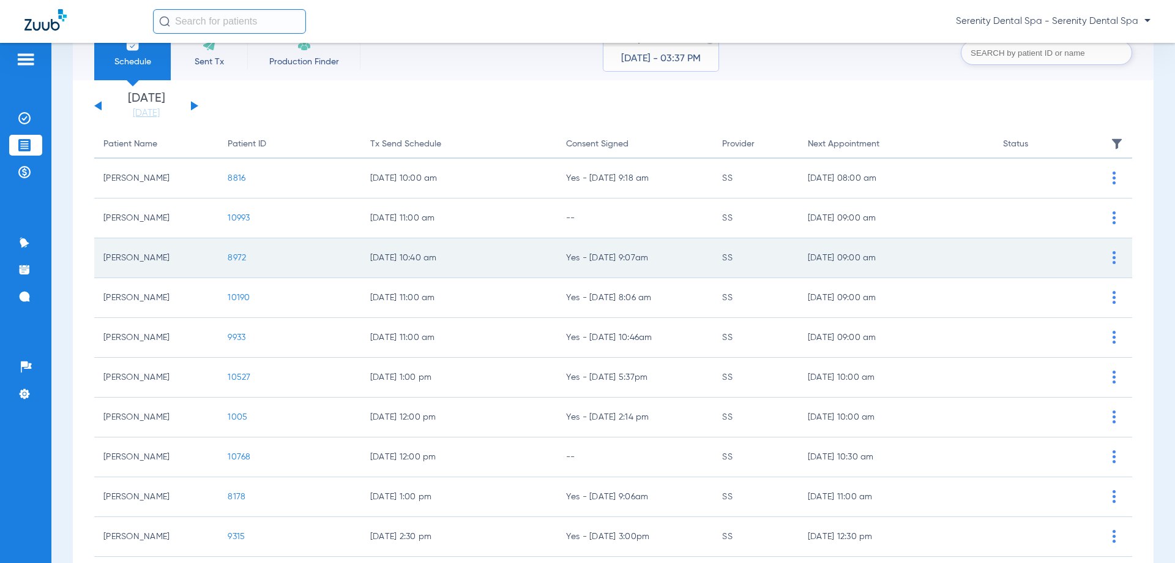
scroll to position [122, 0]
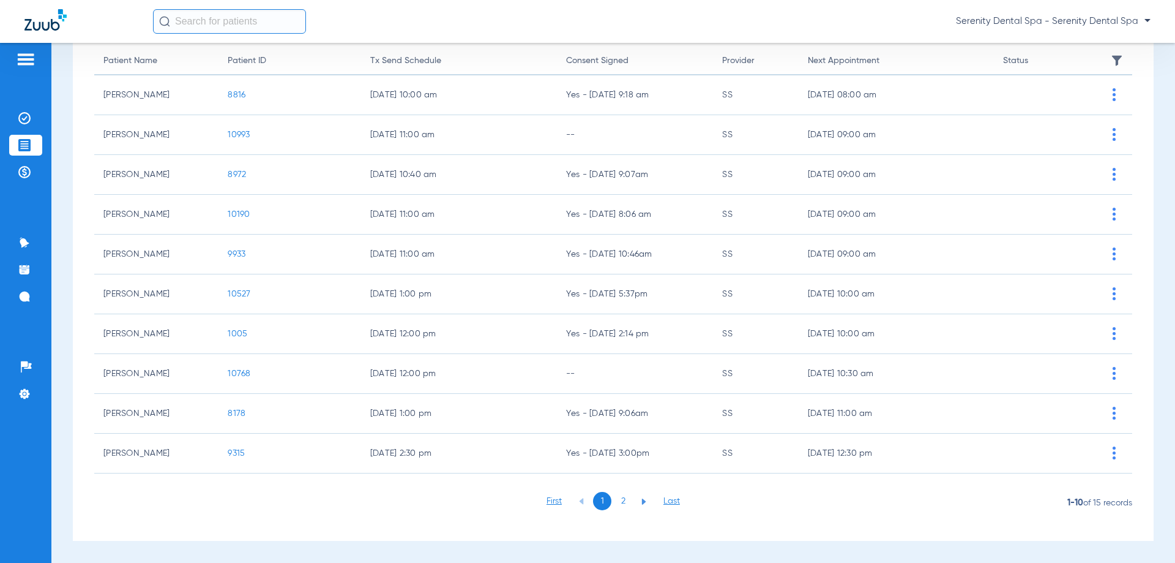
click at [614, 498] on li "2" at bounding box center [623, 501] width 18 height 18
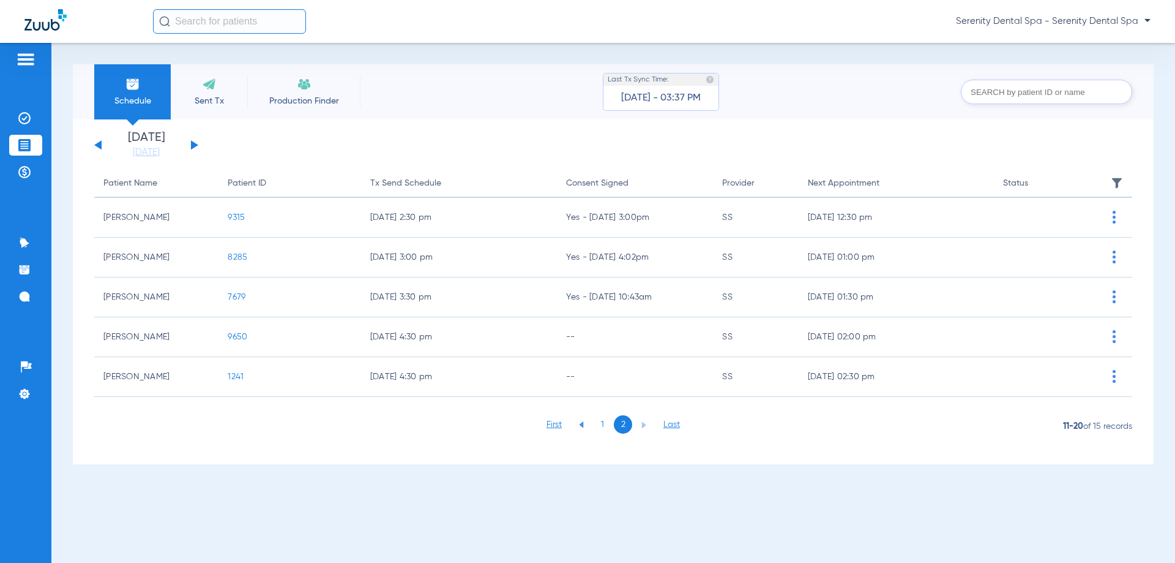
scroll to position [0, 0]
click at [601, 425] on li "1" at bounding box center [602, 424] width 18 height 18
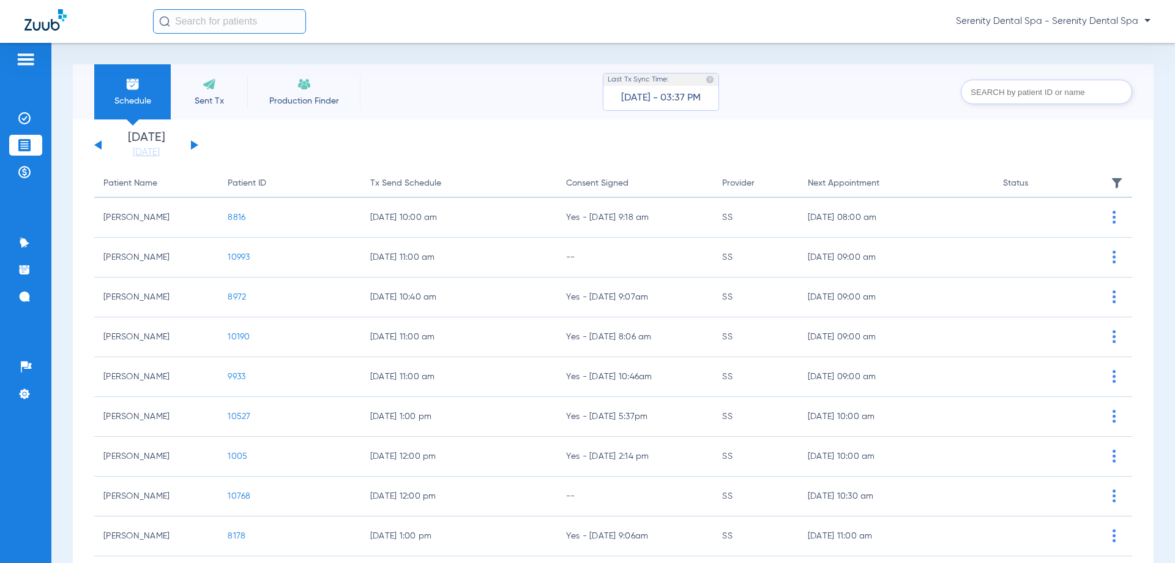
click at [237, 12] on input "text" at bounding box center [229, 21] width 153 height 24
paste input "Reemsnyder"
type input "Reemsnyder"
click at [32, 133] on ul "Insurance Verification Treatment Acceptance Payments & A/R" at bounding box center [25, 151] width 33 height 87
click at [31, 136] on li "Treatment Acceptance" at bounding box center [25, 145] width 33 height 21
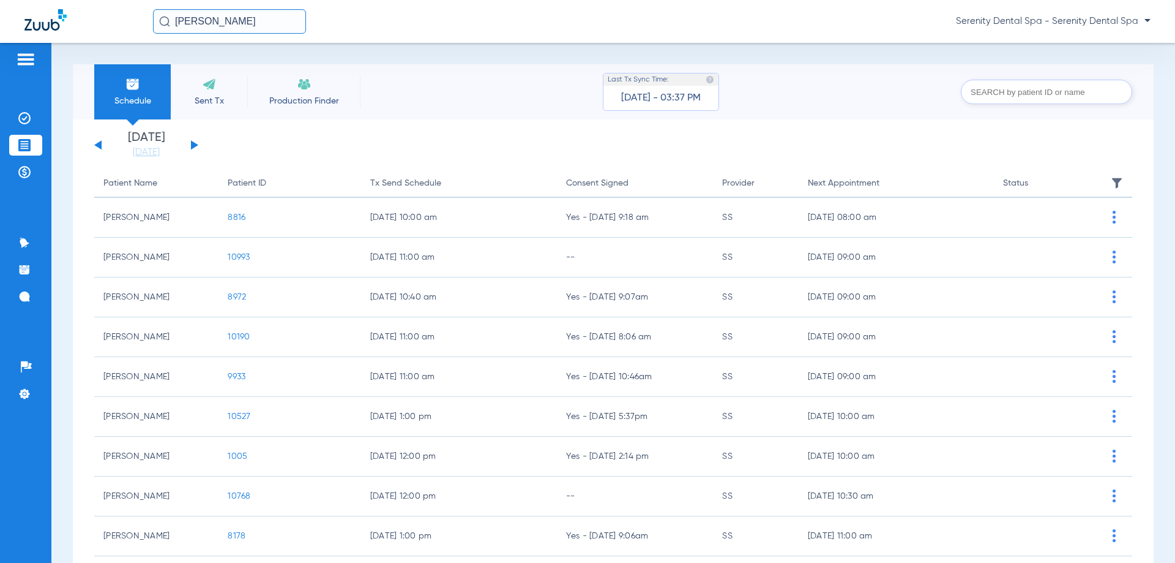
click at [31, 137] on li "Treatment Acceptance" at bounding box center [25, 145] width 33 height 21
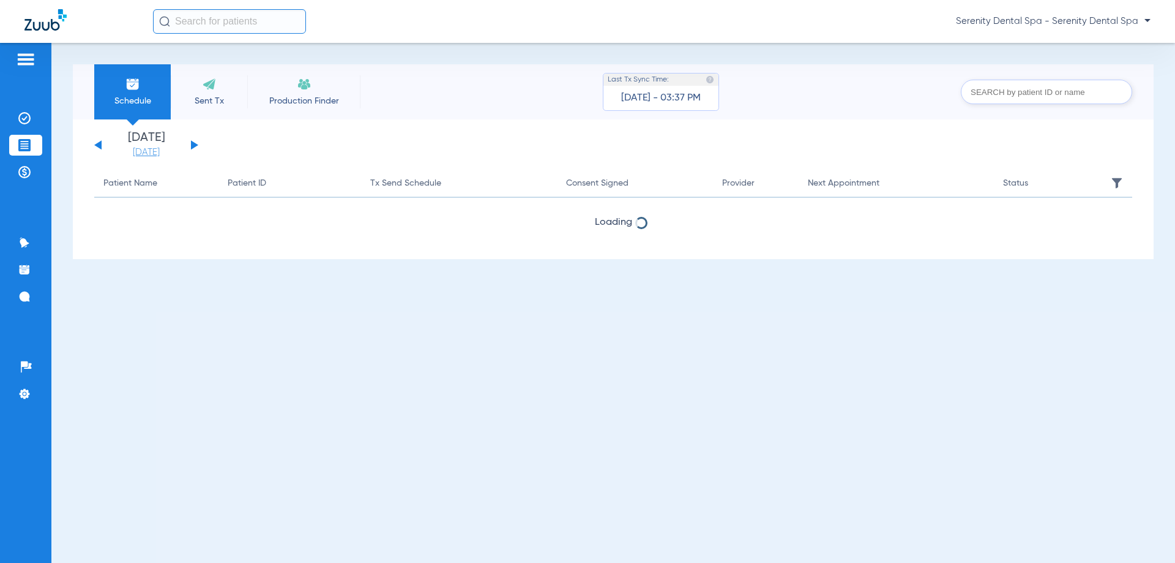
click at [165, 155] on link "[DATE]" at bounding box center [146, 152] width 73 height 12
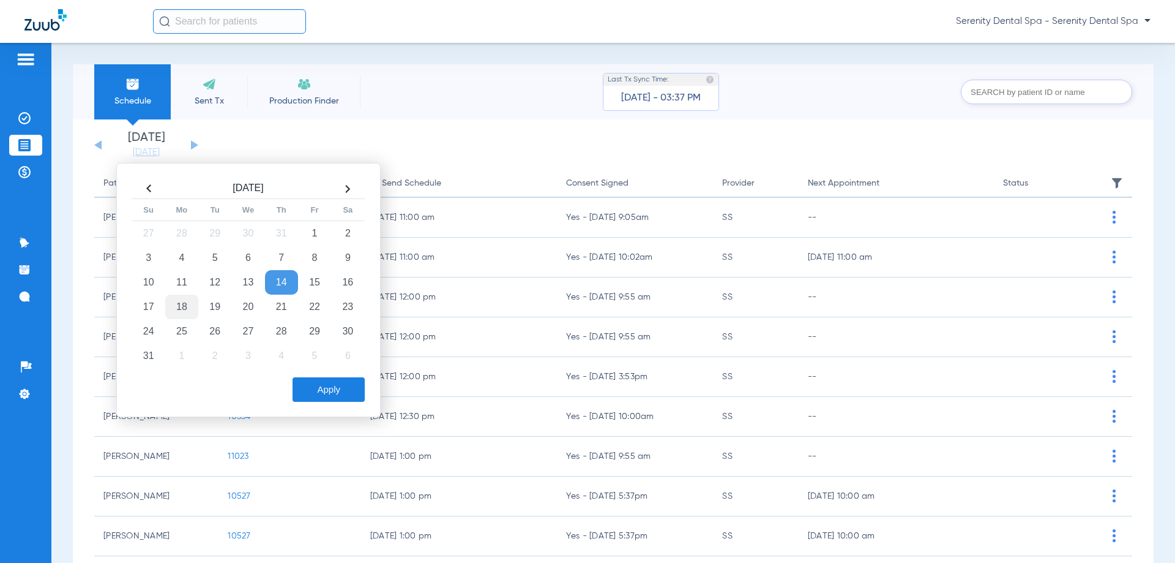
click at [176, 314] on td "18" at bounding box center [181, 306] width 33 height 24
click at [317, 383] on button "Apply" at bounding box center [329, 389] width 72 height 24
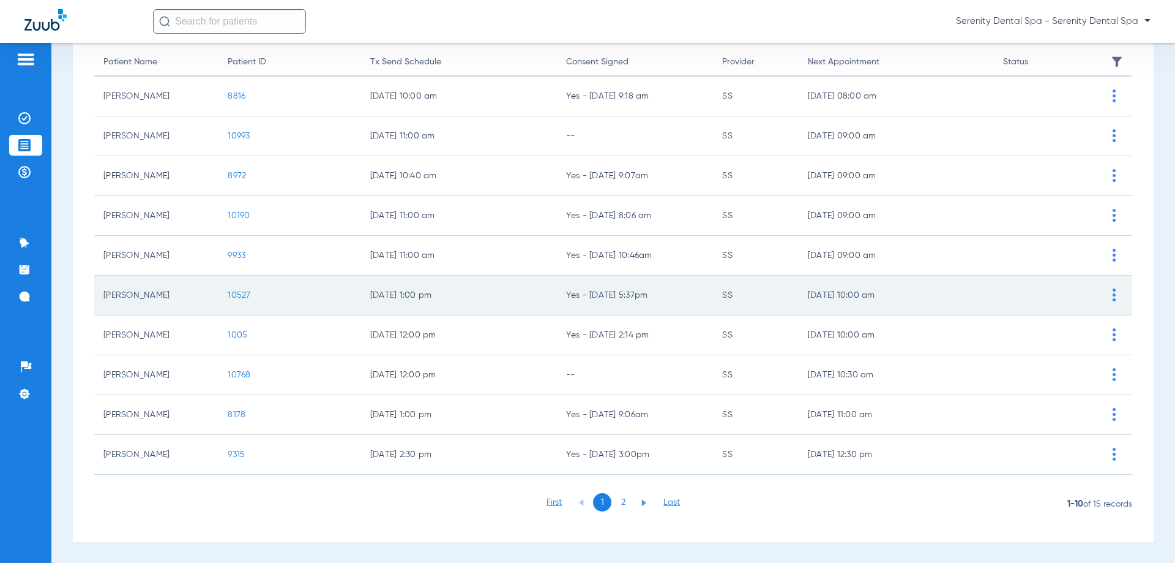
scroll to position [122, 0]
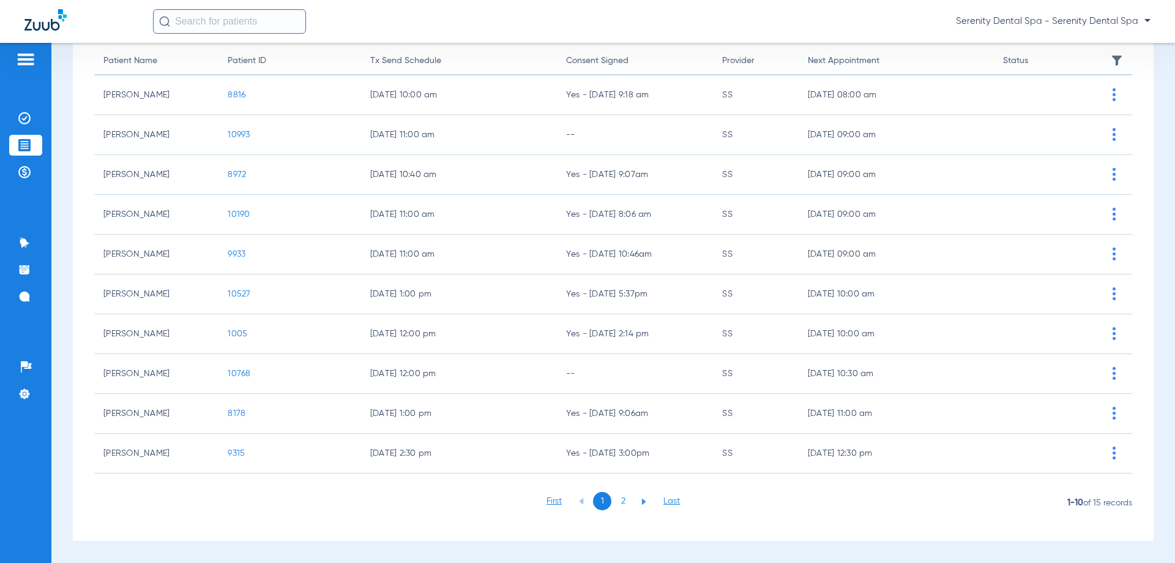
click at [615, 494] on li "2" at bounding box center [623, 501] width 18 height 18
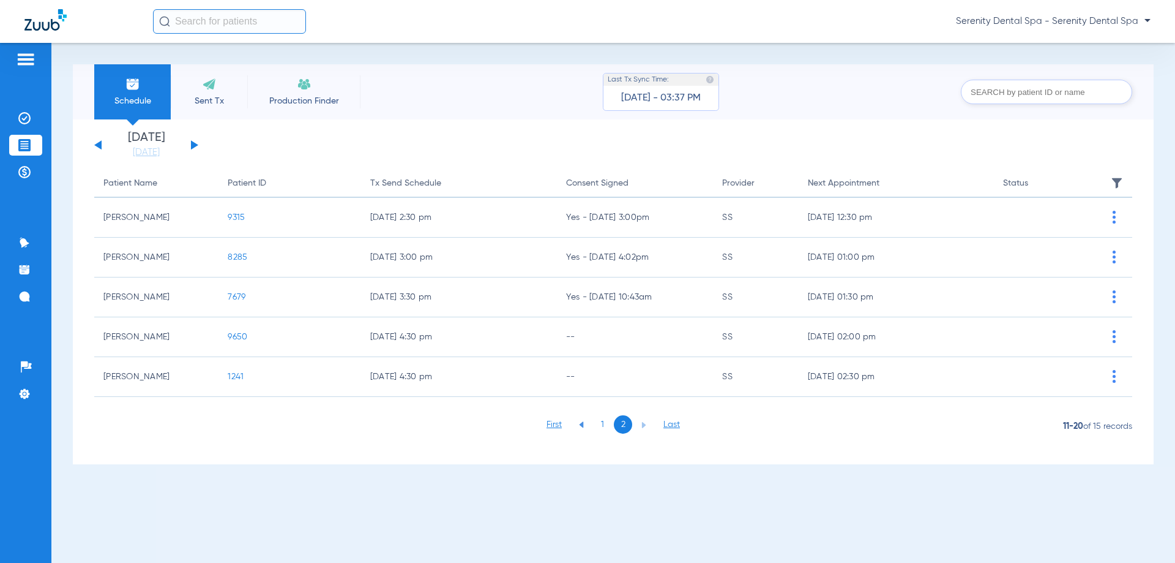
scroll to position [0, 0]
click at [606, 425] on li "1" at bounding box center [602, 424] width 18 height 18
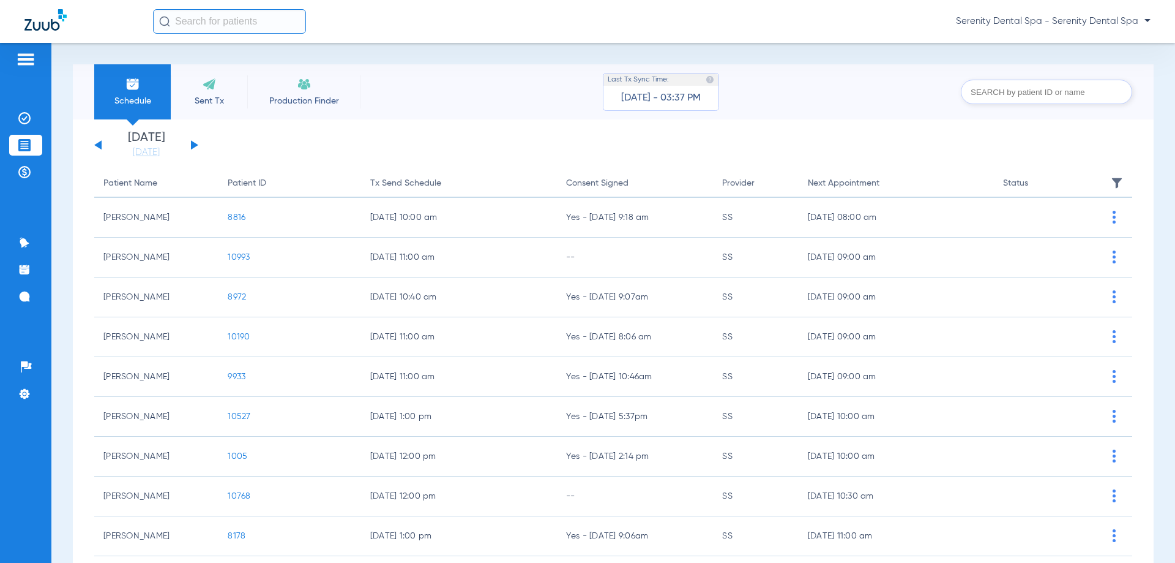
click at [25, 144] on img at bounding box center [24, 145] width 12 height 12
paste input "[PERSON_NAME]"
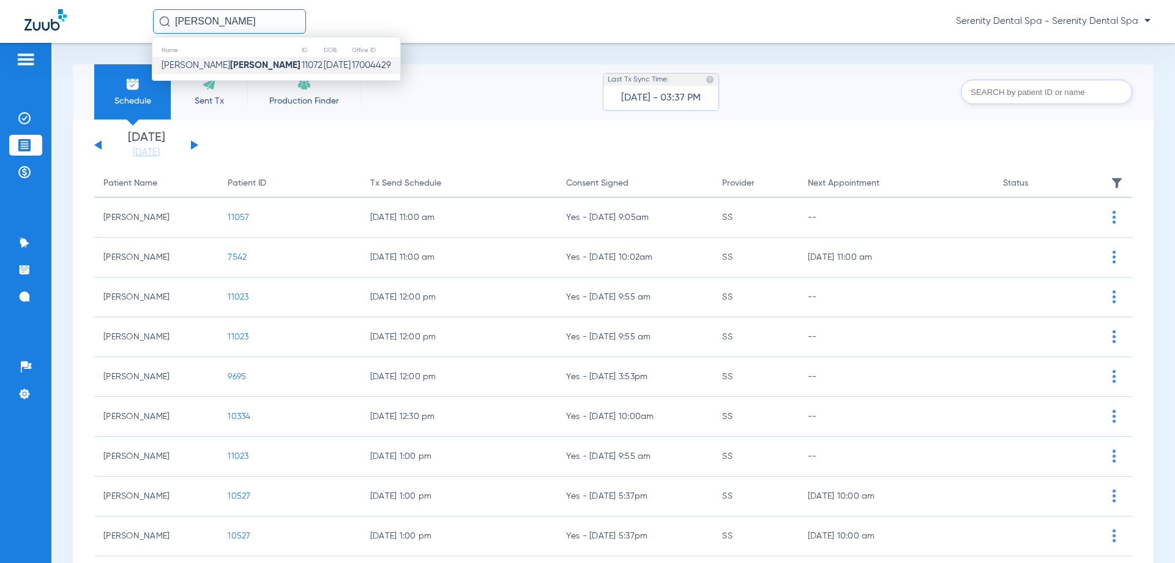
type input "[PERSON_NAME]"
click at [301, 65] on td "11072" at bounding box center [312, 65] width 22 height 17
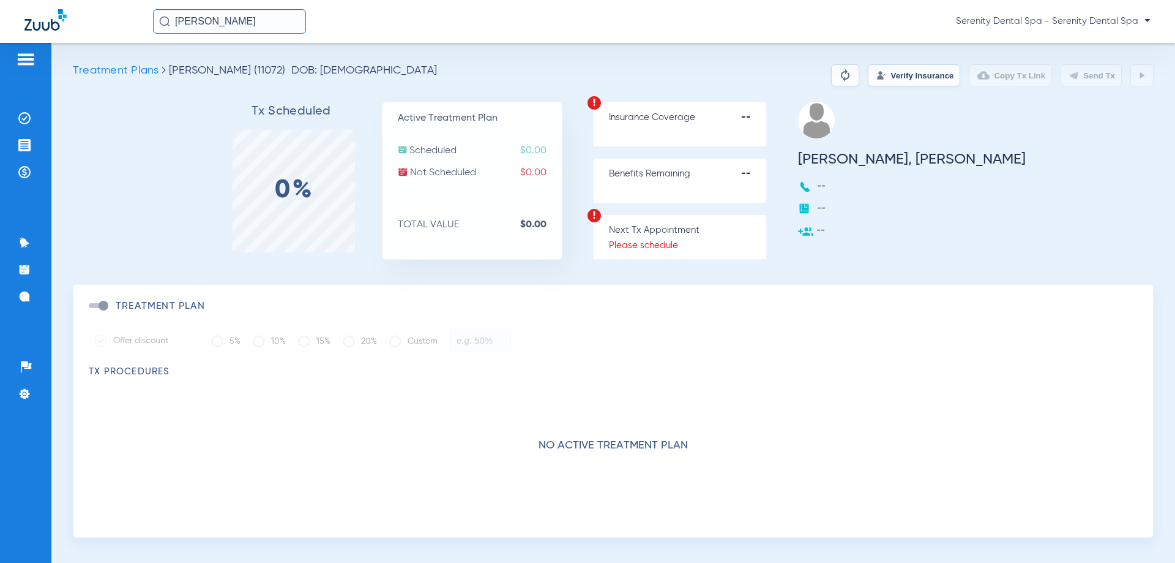
click at [870, 83] on button "Verify Insurance" at bounding box center [914, 75] width 92 height 22
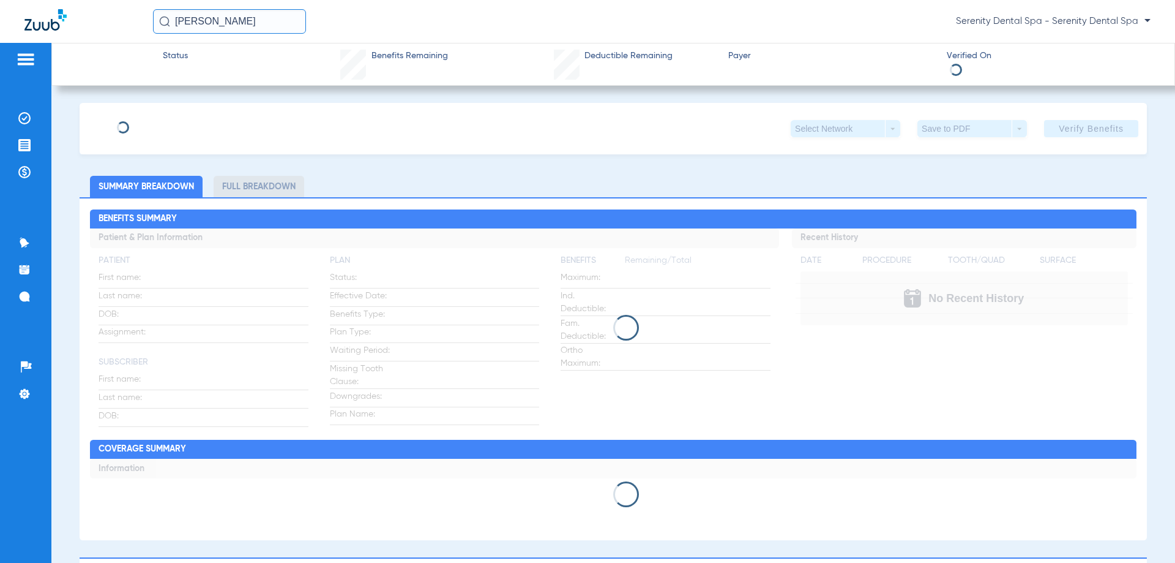
type input "[PERSON_NAME]"
type input "[DATE]"
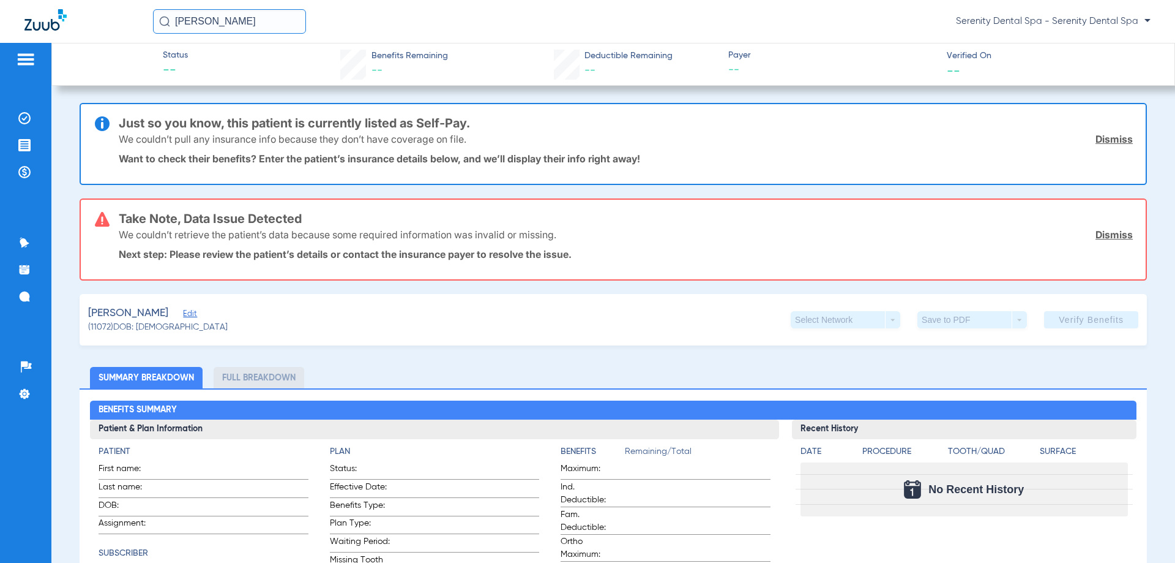
click at [194, 313] on span "Edit" at bounding box center [188, 315] width 11 height 12
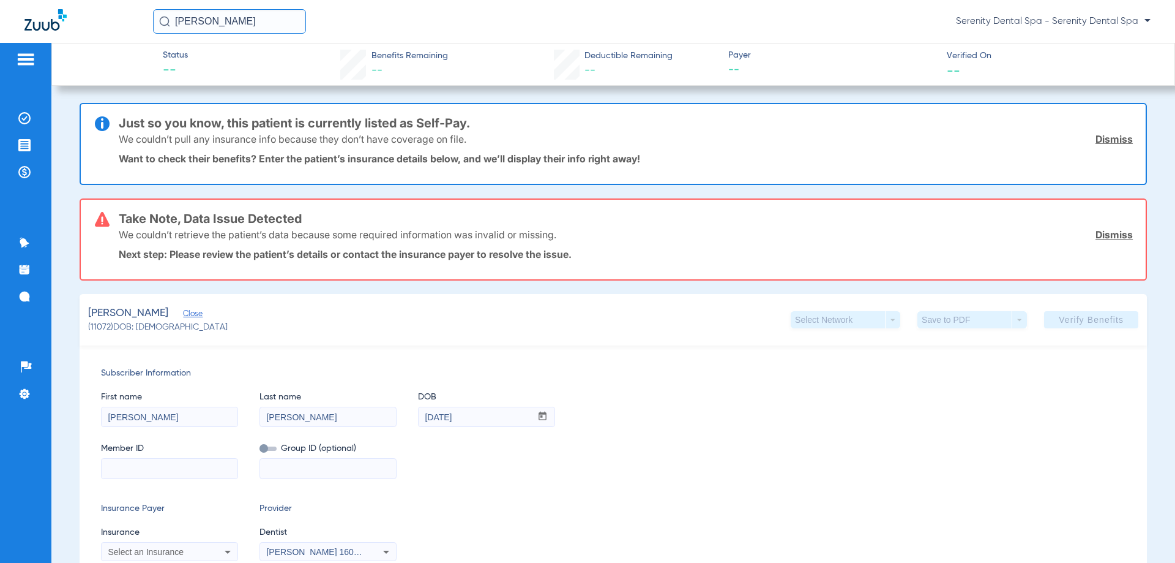
click at [160, 466] on input at bounding box center [170, 469] width 136 height 20
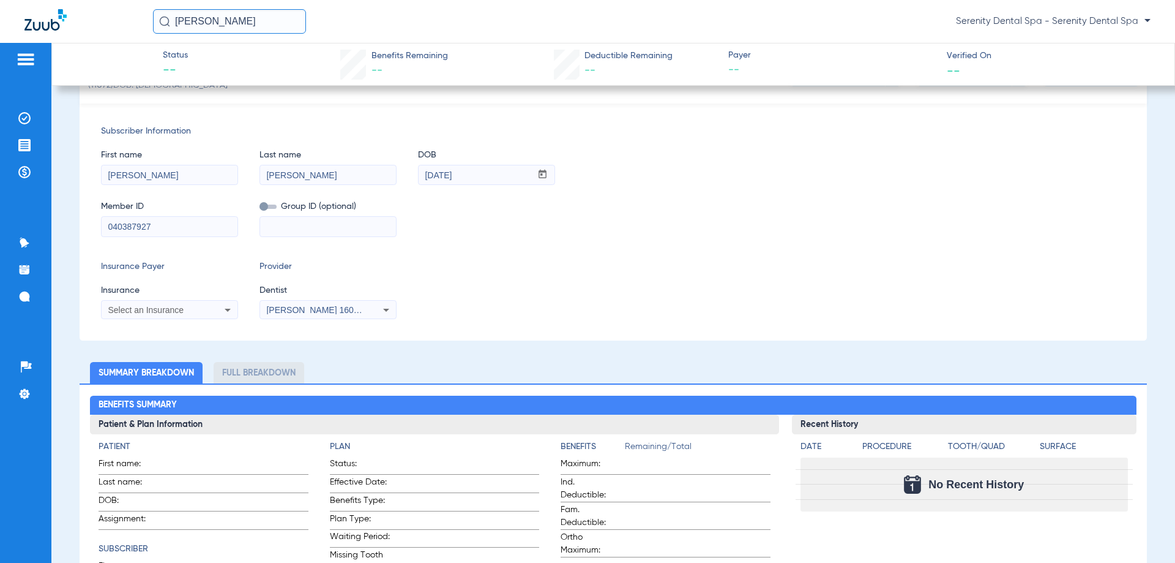
scroll to position [245, 0]
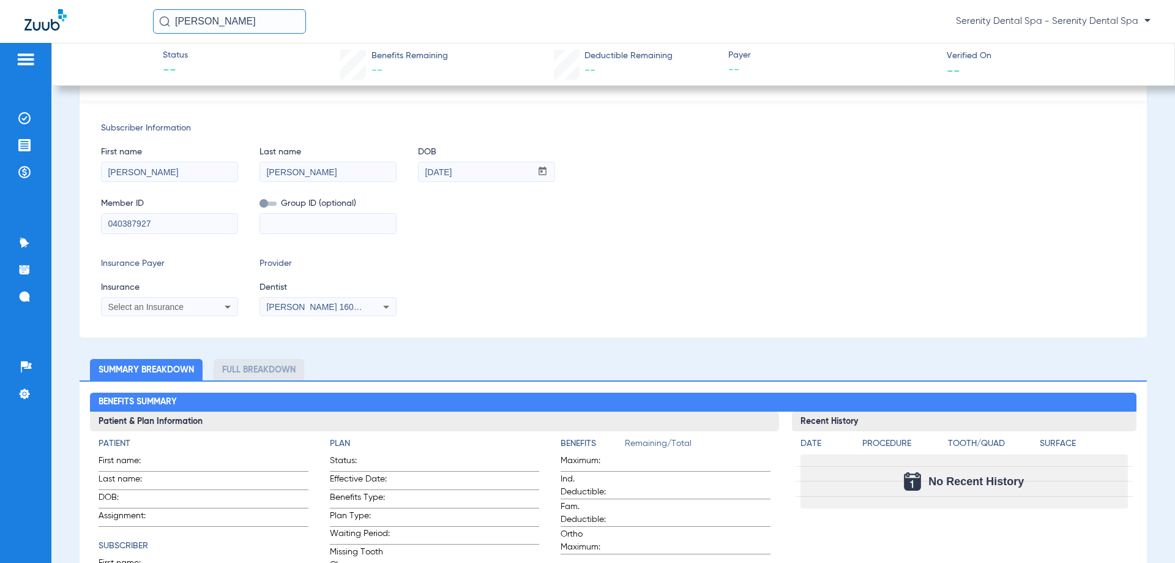
type input "040387927"
click at [209, 307] on div "Select an Insurance" at bounding box center [170, 306] width 136 height 15
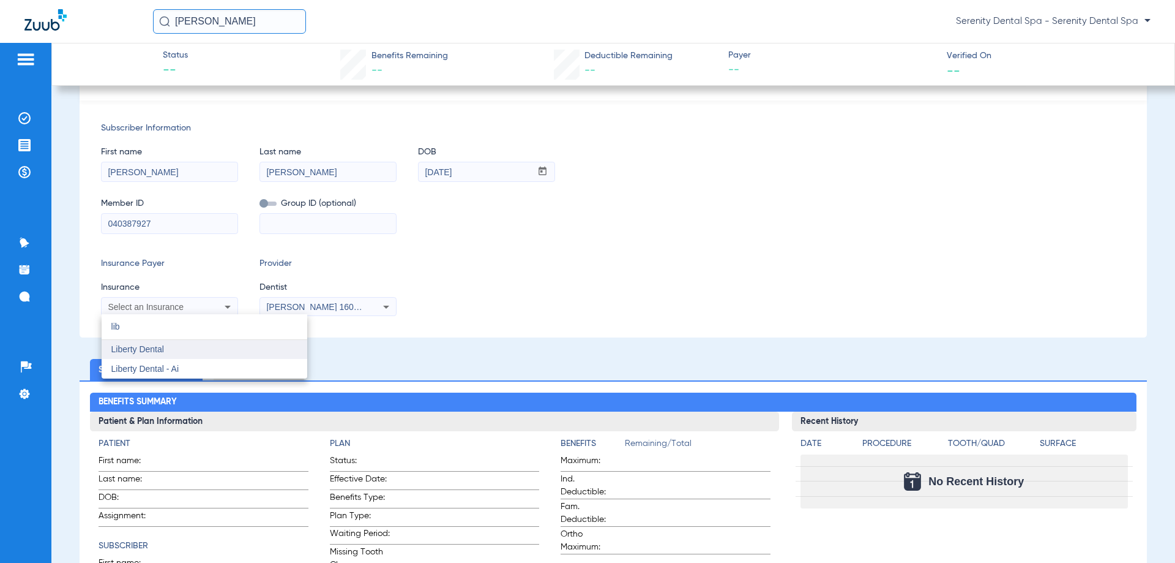
type input "lib"
click at [186, 353] on mat-option "Liberty Dental" at bounding box center [205, 350] width 206 height 20
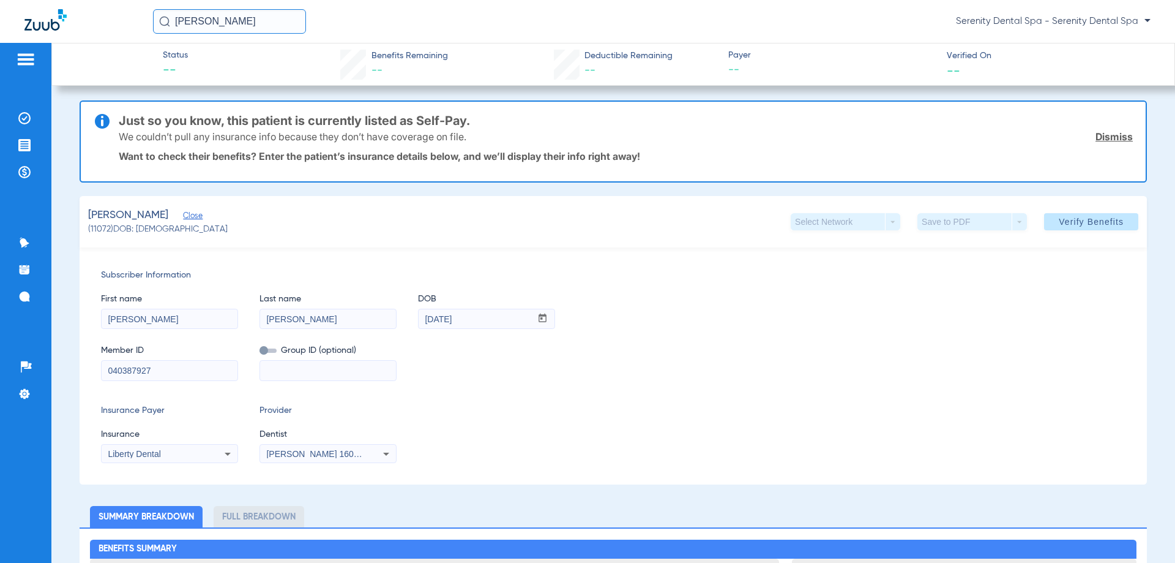
scroll to position [0, 0]
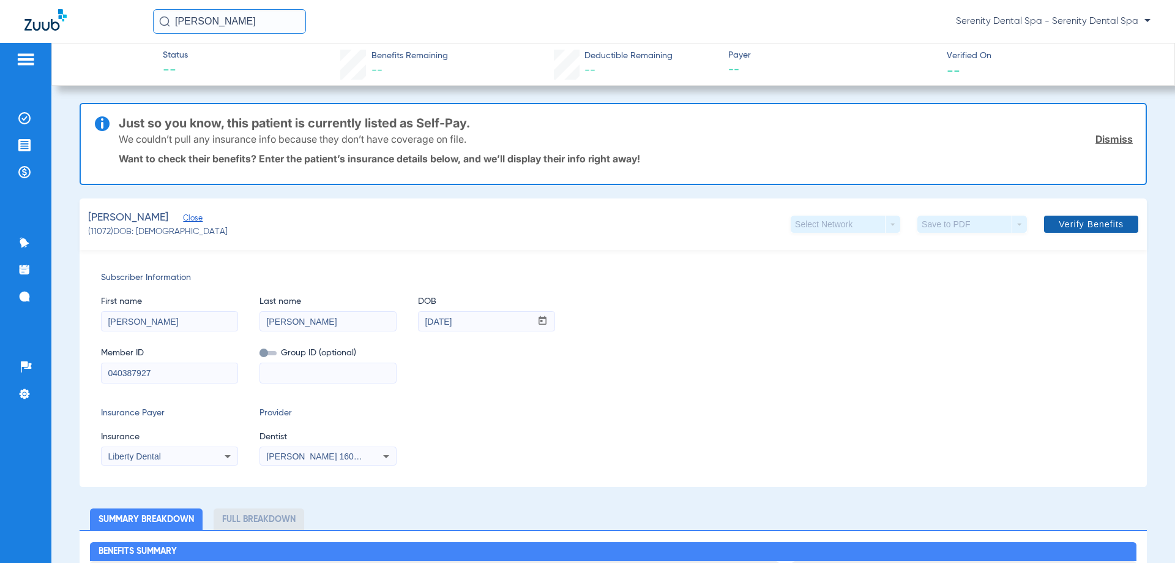
click at [1076, 221] on span "Verify Benefits" at bounding box center [1091, 224] width 65 height 10
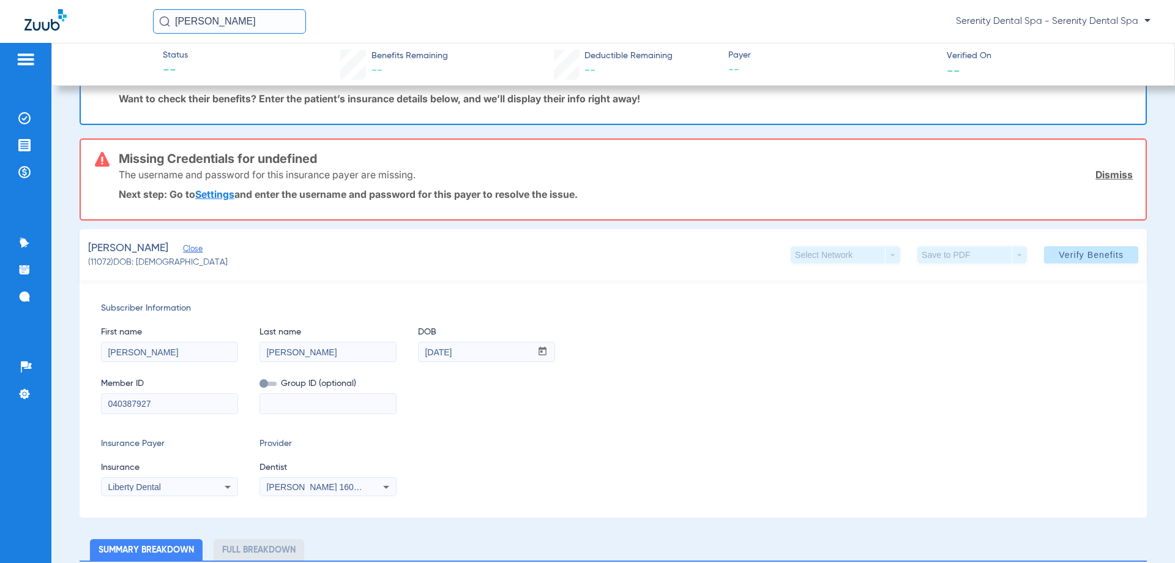
scroll to position [61, 0]
click at [219, 190] on link "Settings" at bounding box center [214, 193] width 39 height 12
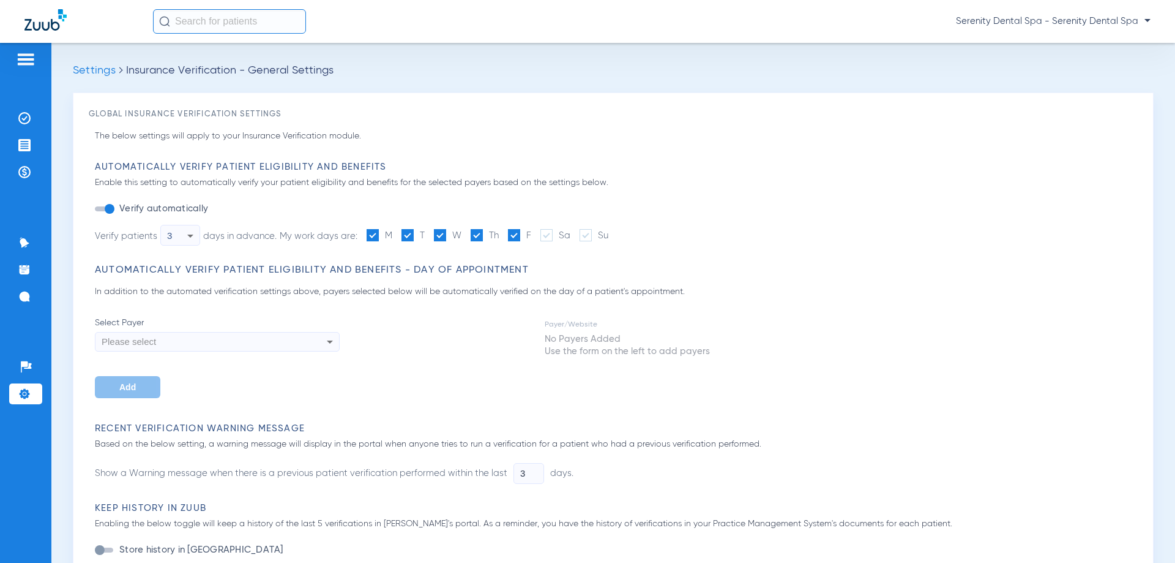
click at [290, 345] on div "Please select" at bounding box center [218, 341] width 244 height 21
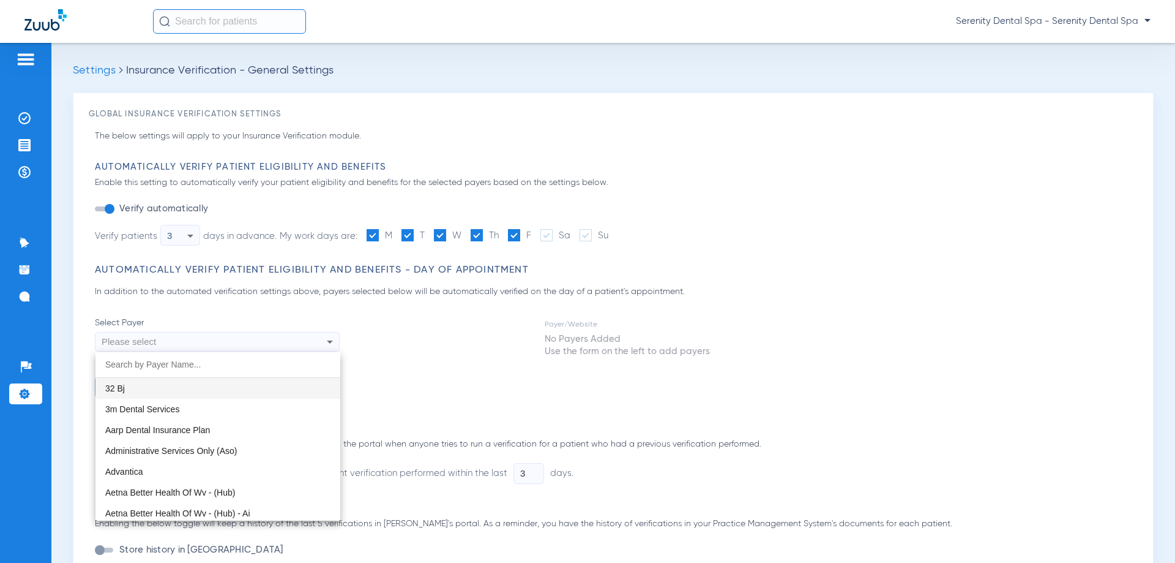
type input "k"
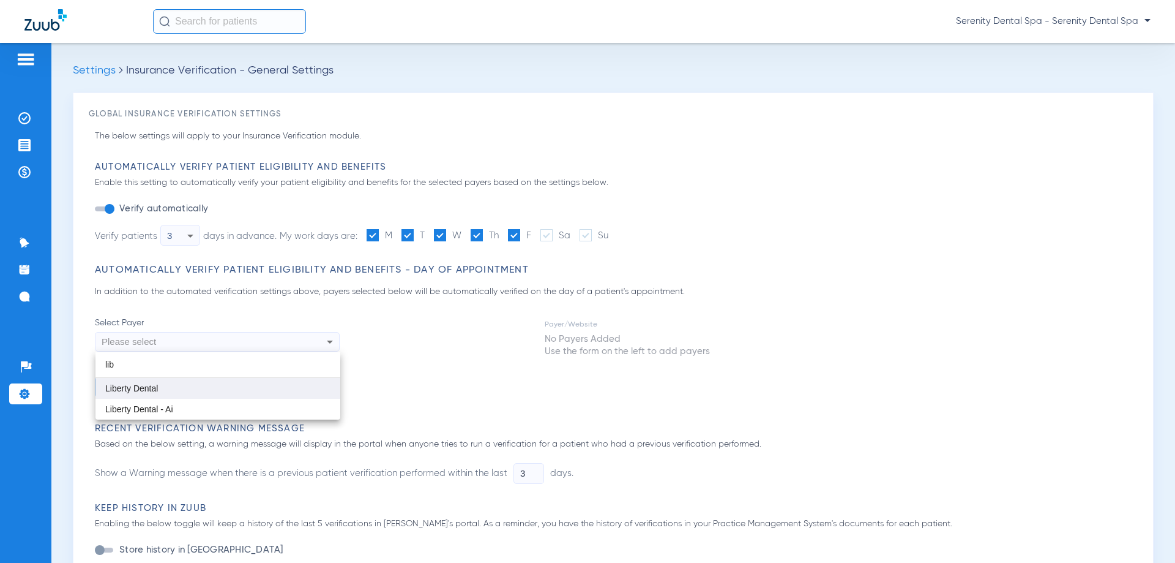
type input "lib"
click at [243, 389] on mat-option "Liberty Dental" at bounding box center [218, 388] width 245 height 21
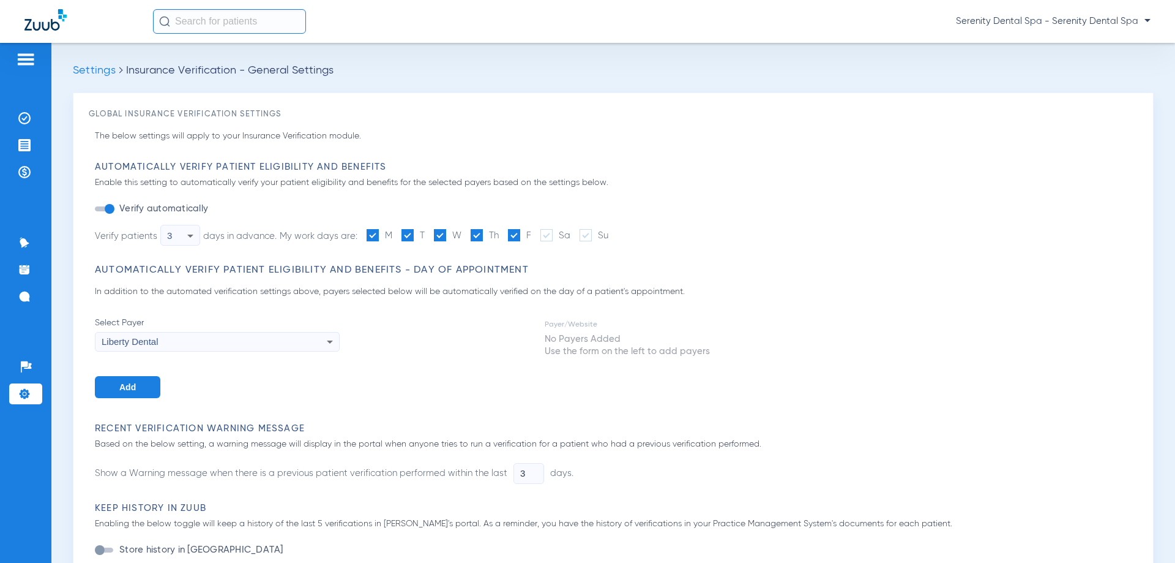
click at [137, 391] on button "Add" at bounding box center [128, 387] width 66 height 22
click at [21, 140] on img at bounding box center [24, 145] width 12 height 12
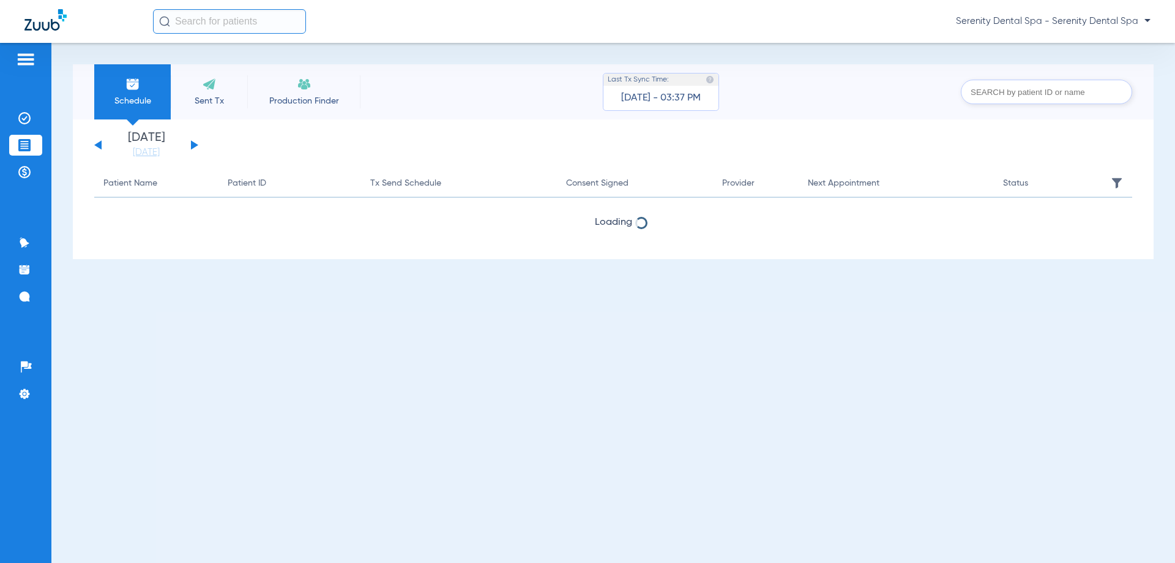
click at [226, 19] on input "text" at bounding box center [229, 21] width 153 height 24
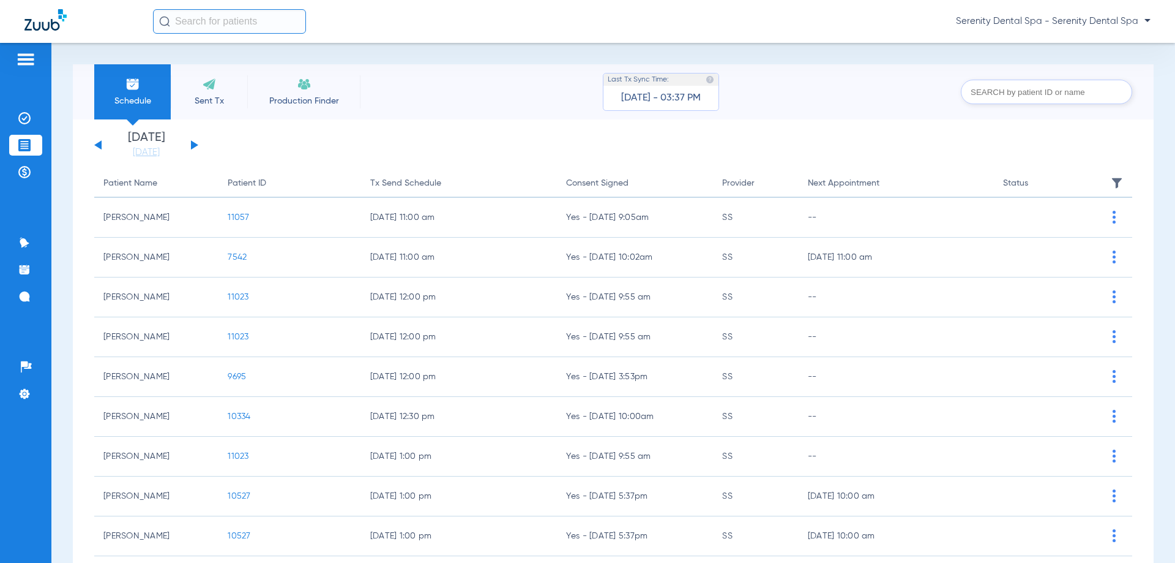
paste input "Reemsnyder"
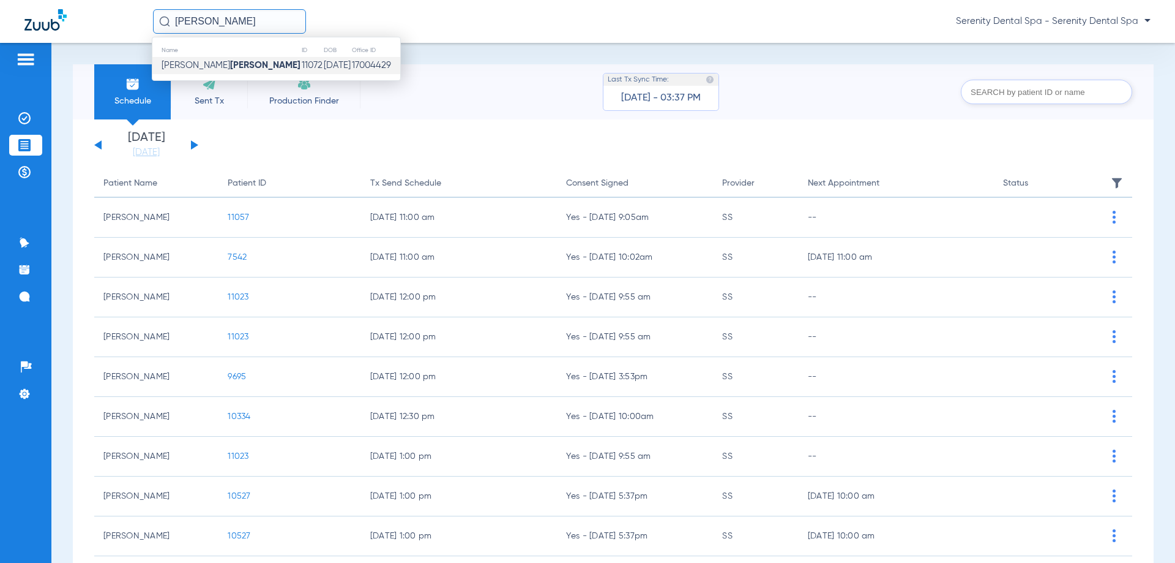
type input "Reemsnyder"
click at [230, 70] on strong "Reemsnyder" at bounding box center [265, 65] width 70 height 9
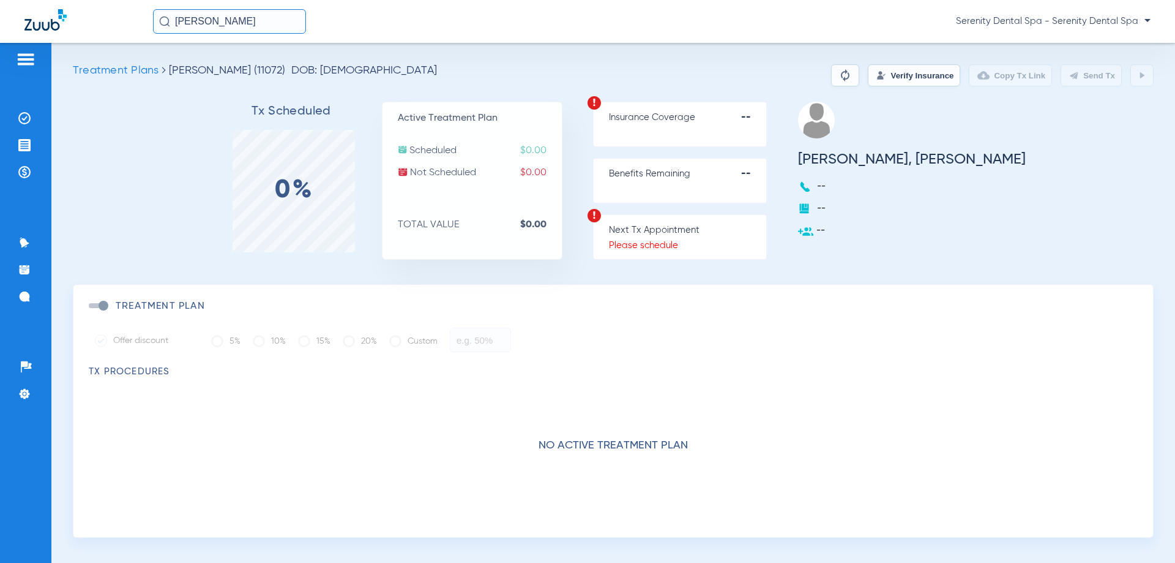
click at [888, 82] on button "Verify Insurance" at bounding box center [914, 75] width 92 height 22
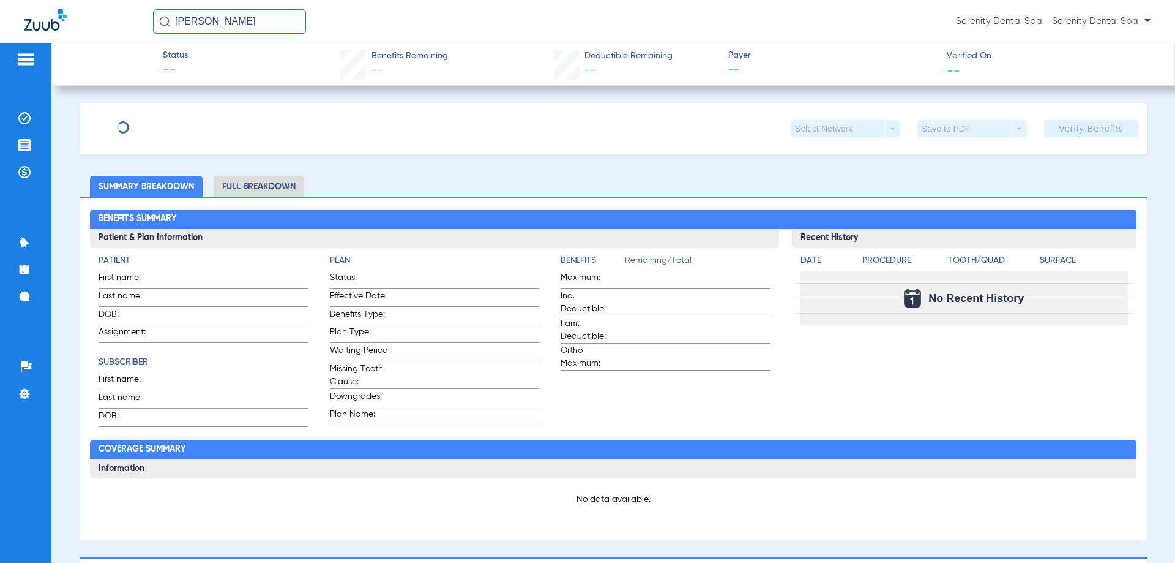
type input "Laurie"
type input "Reemsnyder"
type input "07/17/1951"
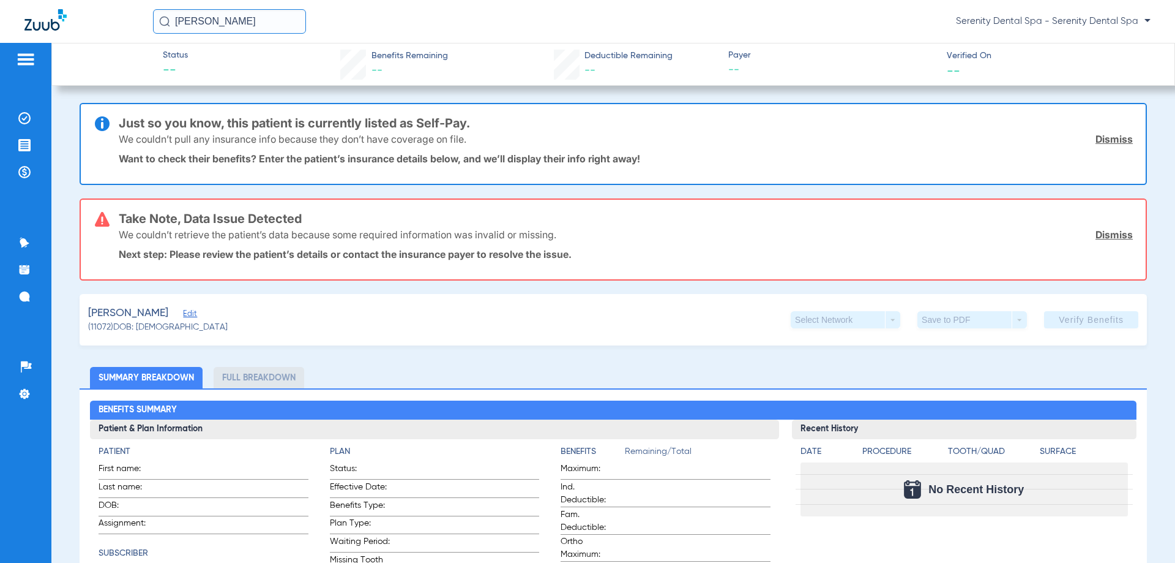
click at [194, 314] on span "Edit" at bounding box center [188, 315] width 11 height 12
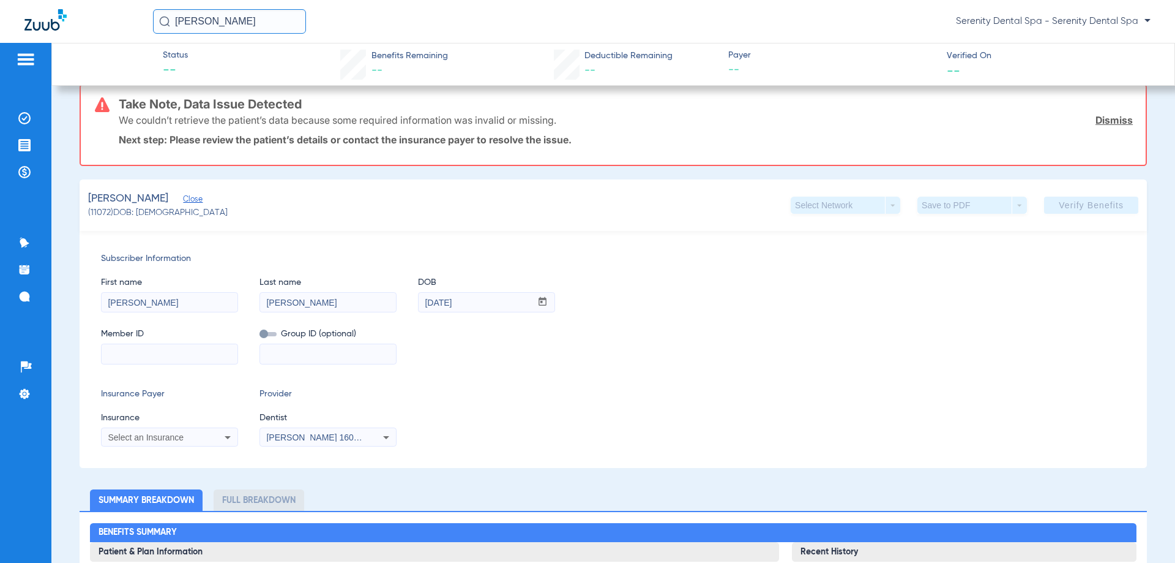
scroll to position [122, 0]
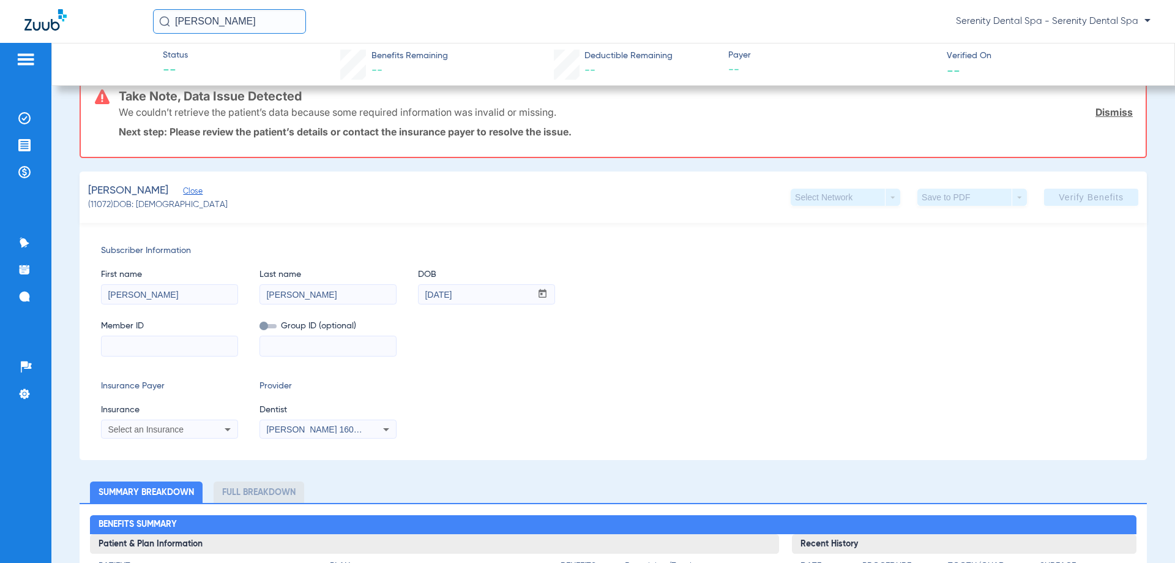
click at [184, 432] on div "Select an Insurance" at bounding box center [157, 429] width 99 height 9
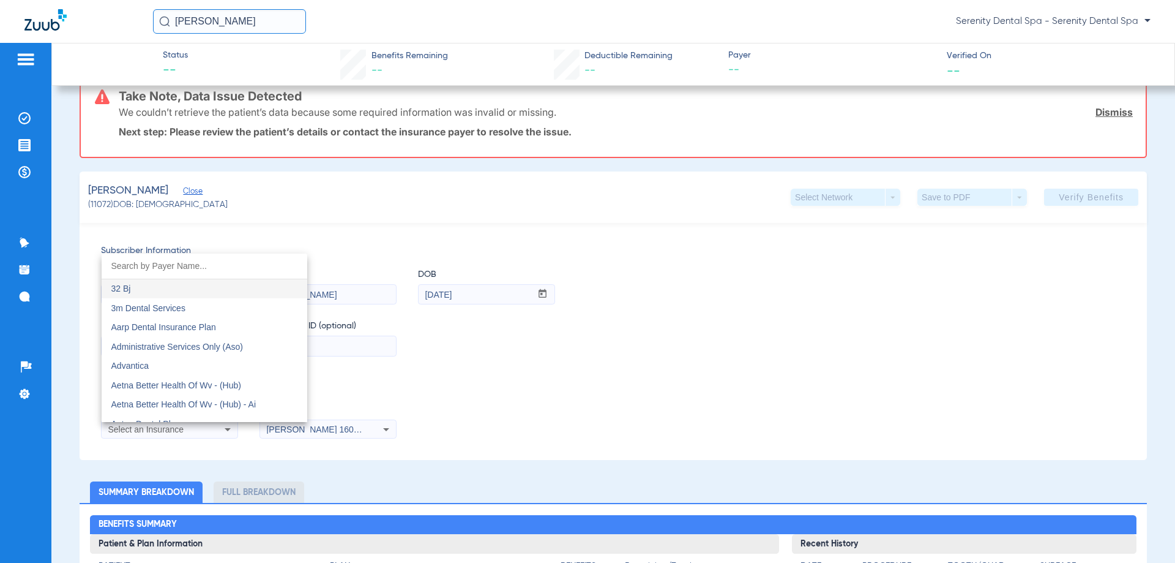
click at [437, 399] on div at bounding box center [587, 281] width 1175 height 563
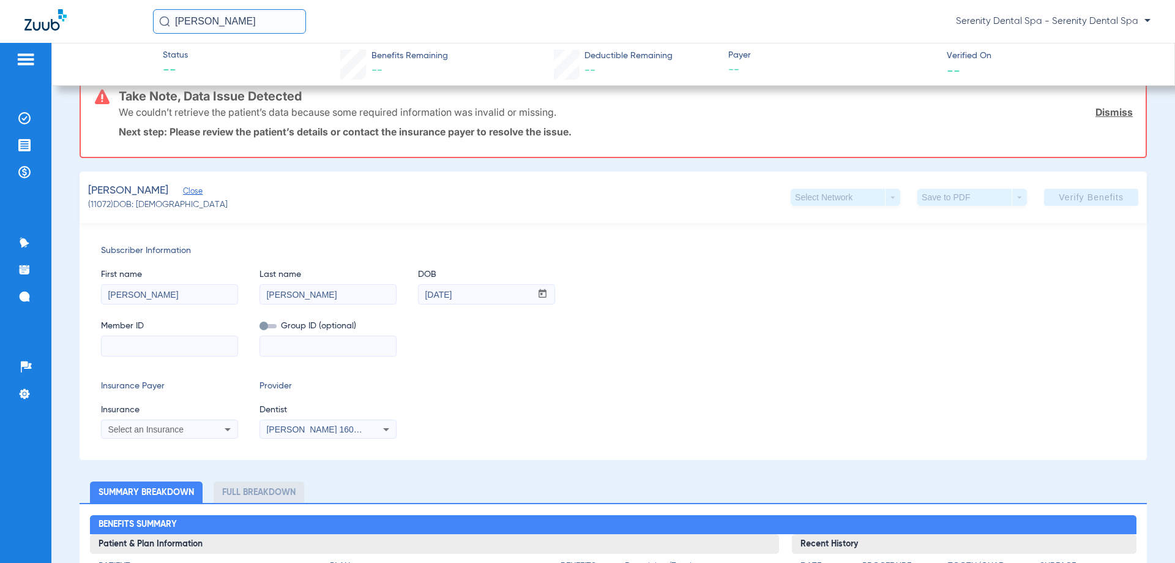
click at [178, 354] on input at bounding box center [170, 346] width 136 height 20
type input "0440387981"
click at [169, 424] on div "Select an Insurance" at bounding box center [170, 429] width 136 height 15
type input "lib"
click at [154, 397] on span "Liberty Dental" at bounding box center [137, 393] width 53 height 10
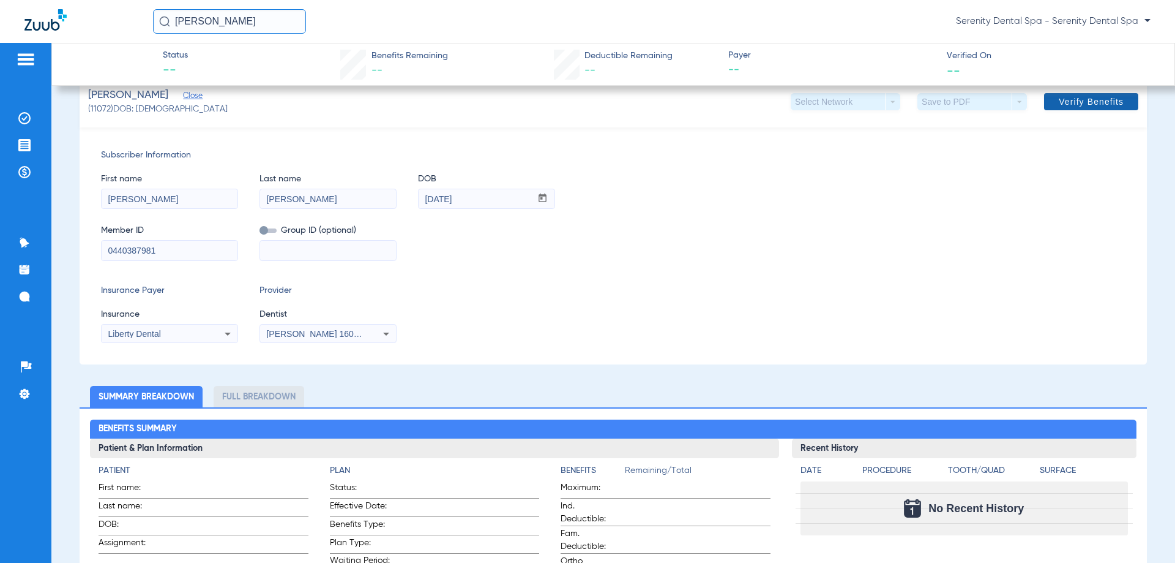
click at [1089, 103] on span "Verify Benefits" at bounding box center [1091, 102] width 65 height 10
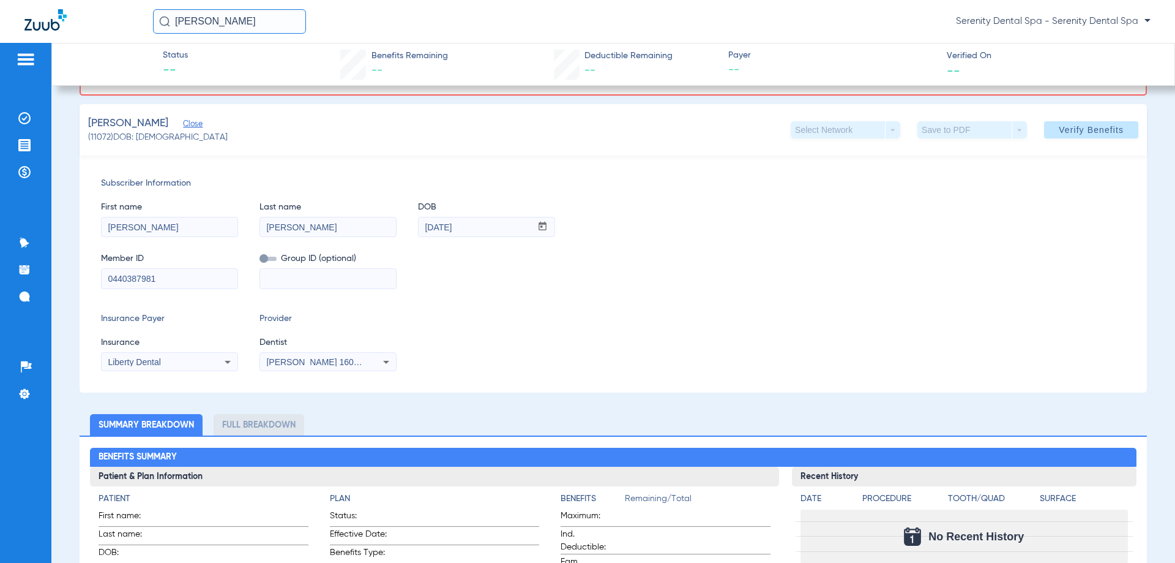
scroll to position [0, 0]
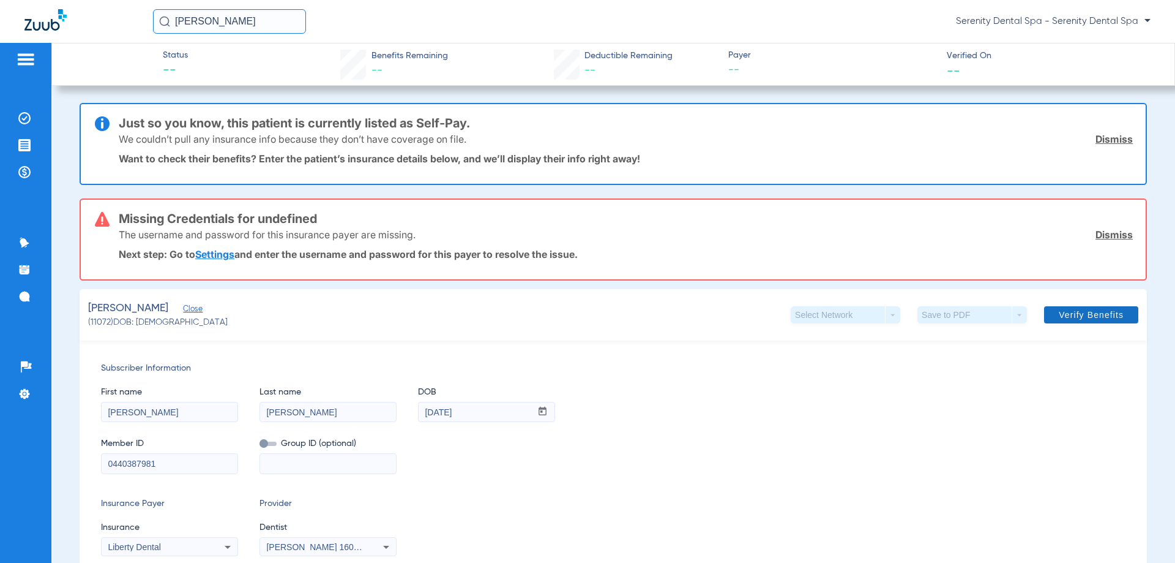
click at [1081, 308] on span at bounding box center [1091, 314] width 94 height 29
click at [17, 138] on li "Treatment Acceptance" at bounding box center [25, 145] width 33 height 21
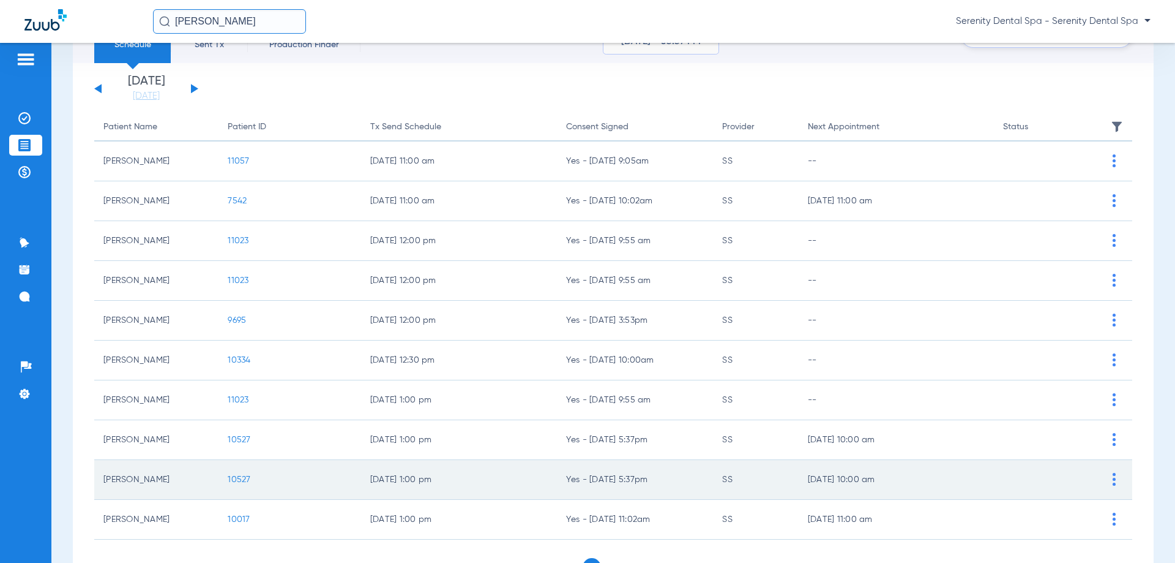
scroll to position [122, 0]
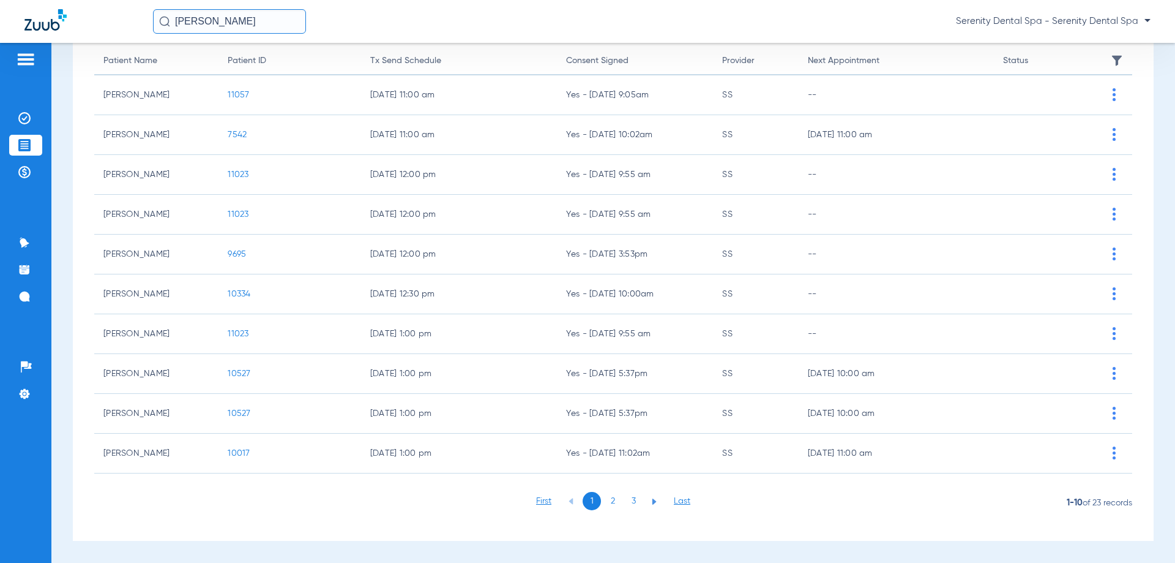
click at [635, 501] on li "3" at bounding box center [633, 501] width 18 height 18
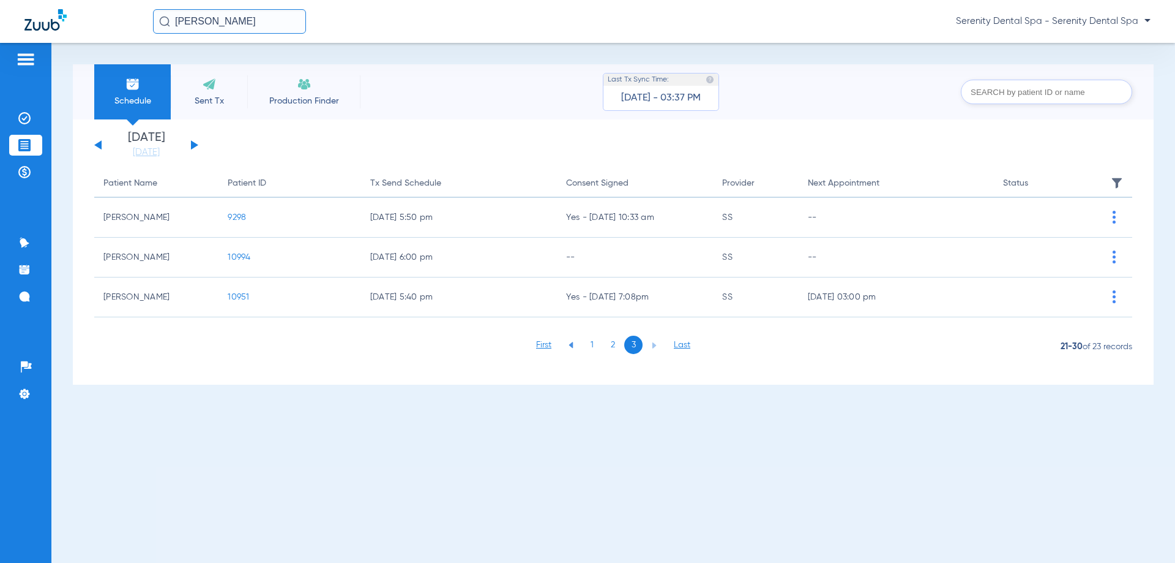
scroll to position [0, 0]
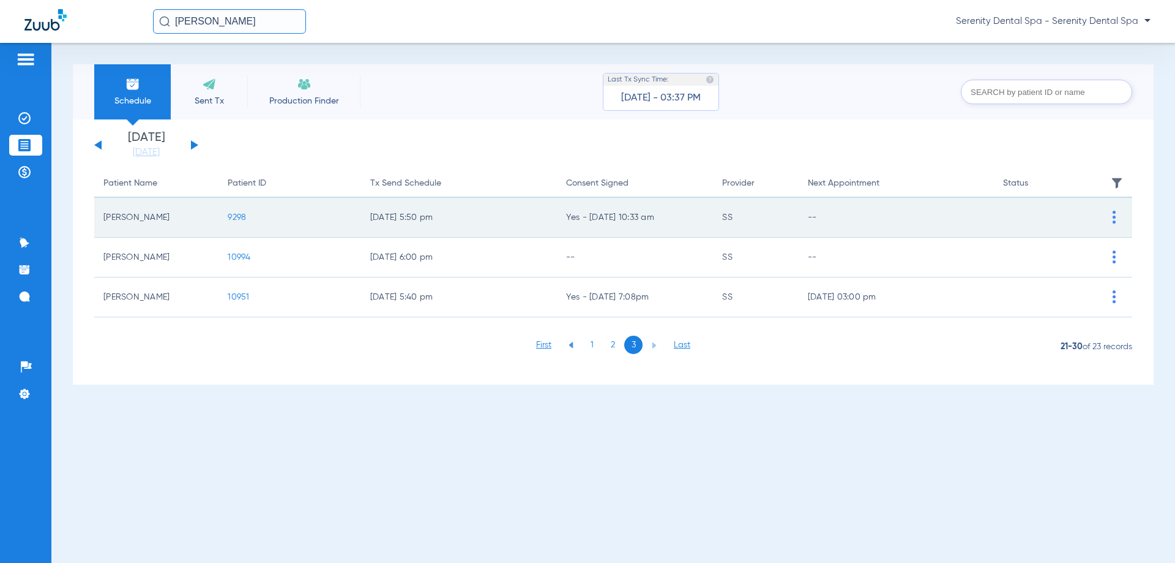
click at [233, 216] on span "9298" at bounding box center [237, 217] width 18 height 9
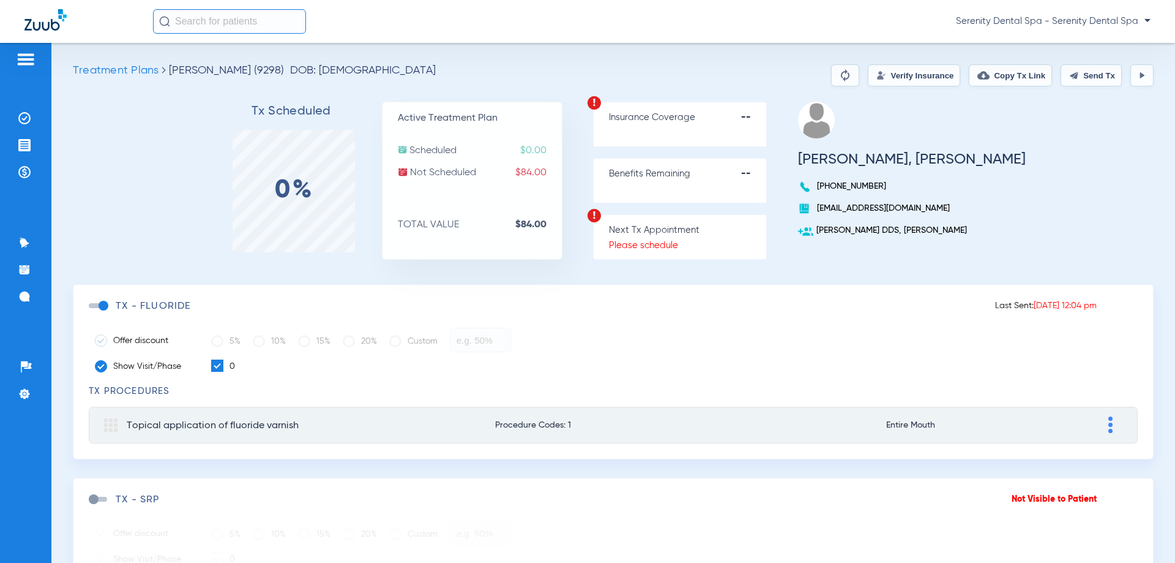
click at [103, 303] on span at bounding box center [98, 305] width 18 height 5
click at [91, 312] on input "checkbox" at bounding box center [91, 312] width 0 height 0
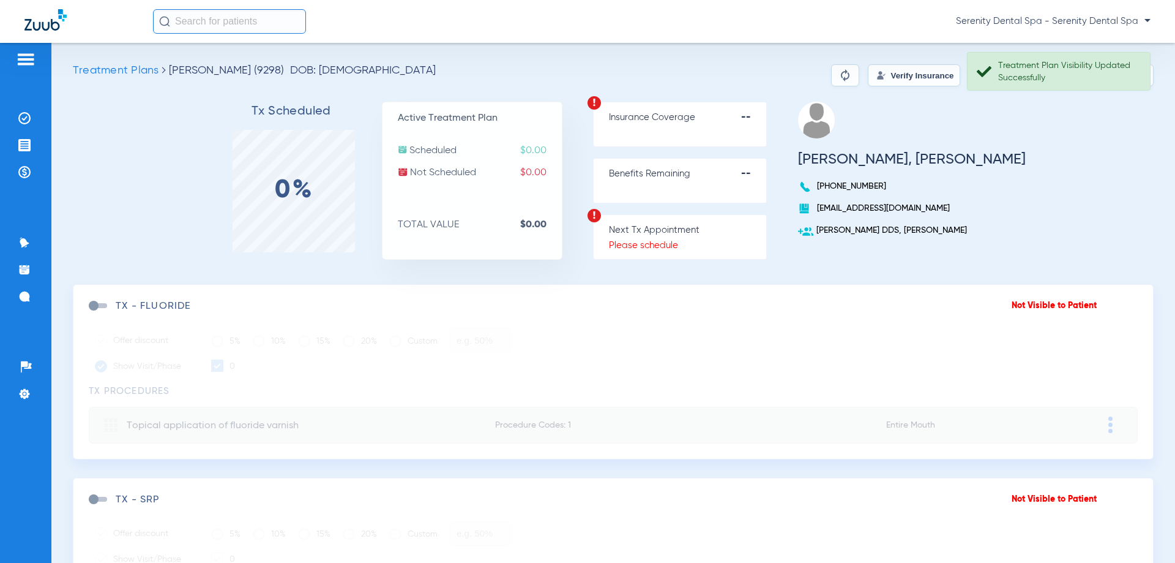
click at [95, 497] on span at bounding box center [98, 498] width 18 height 5
click at [91, 505] on input "checkbox" at bounding box center [91, 505] width 0 height 0
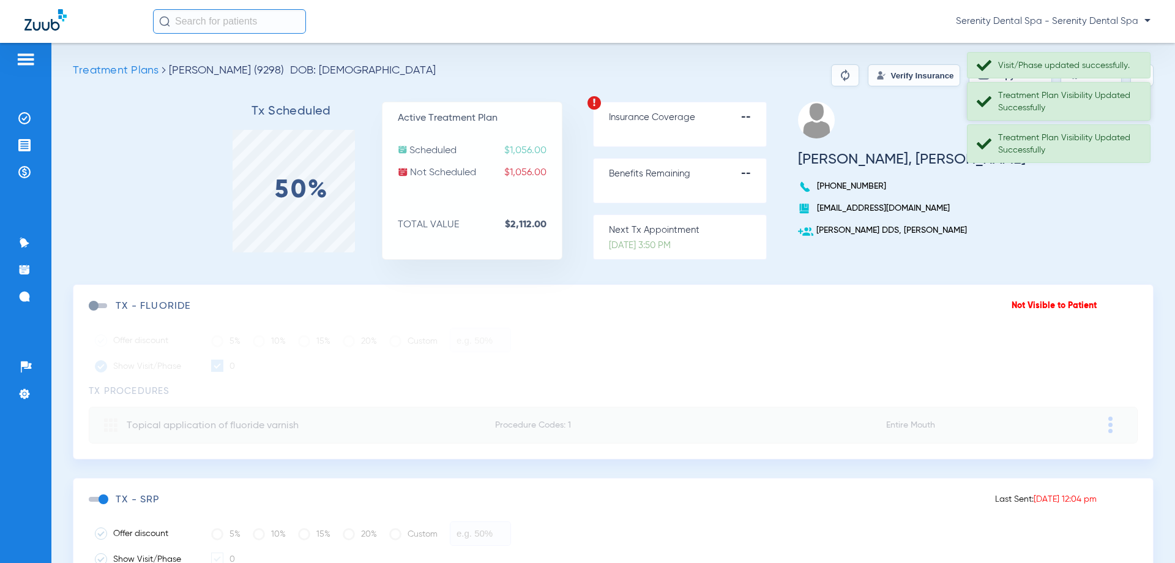
click at [1093, 96] on div "Treatment Plan Visibility Updated Successfully" at bounding box center [1069, 101] width 141 height 24
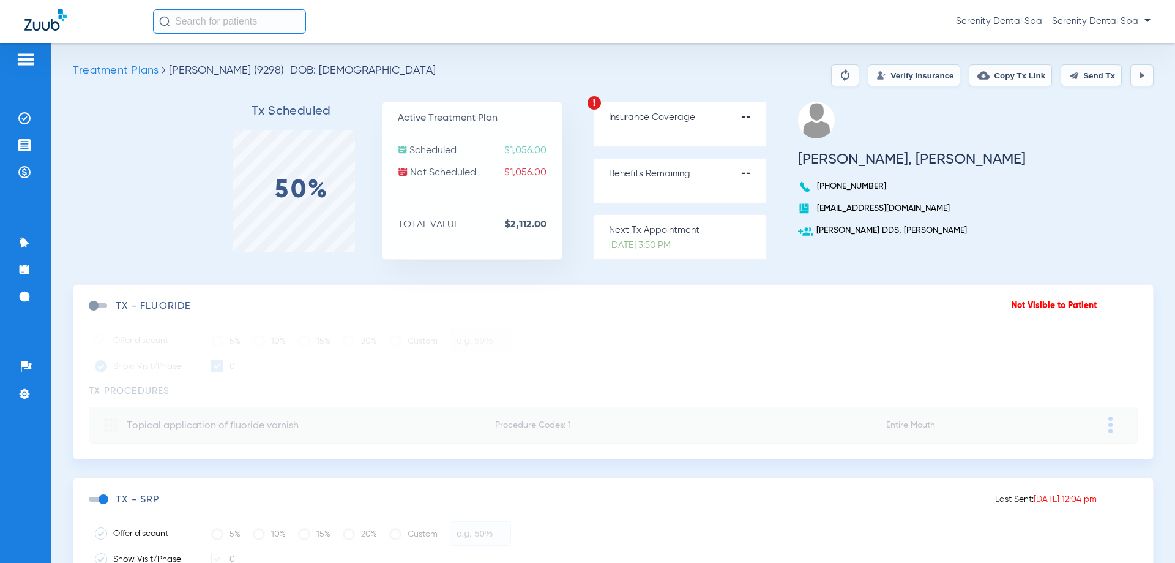
click at [1093, 73] on button "Send Tx" at bounding box center [1091, 75] width 61 height 22
click at [935, 502] on span "Patient Signed" at bounding box center [949, 503] width 57 height 9
